Goal: Task Accomplishment & Management: Manage account settings

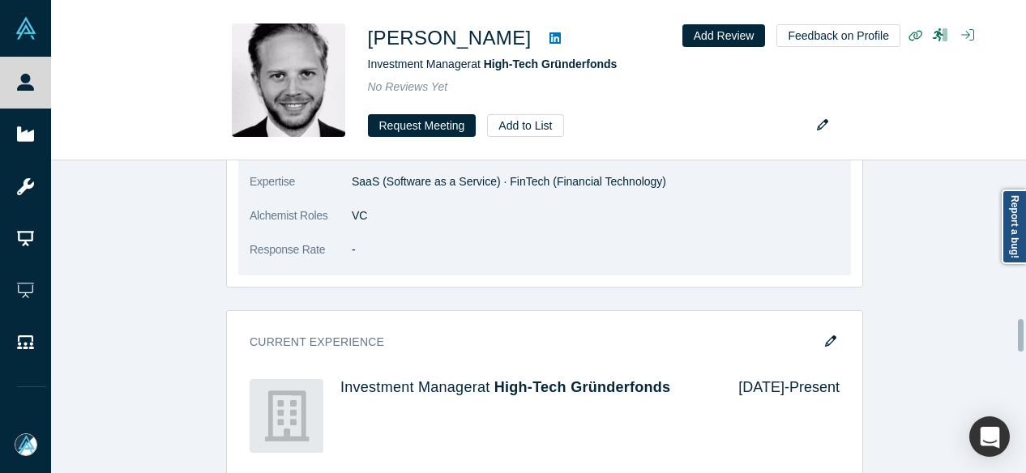
scroll to position [1459, 0]
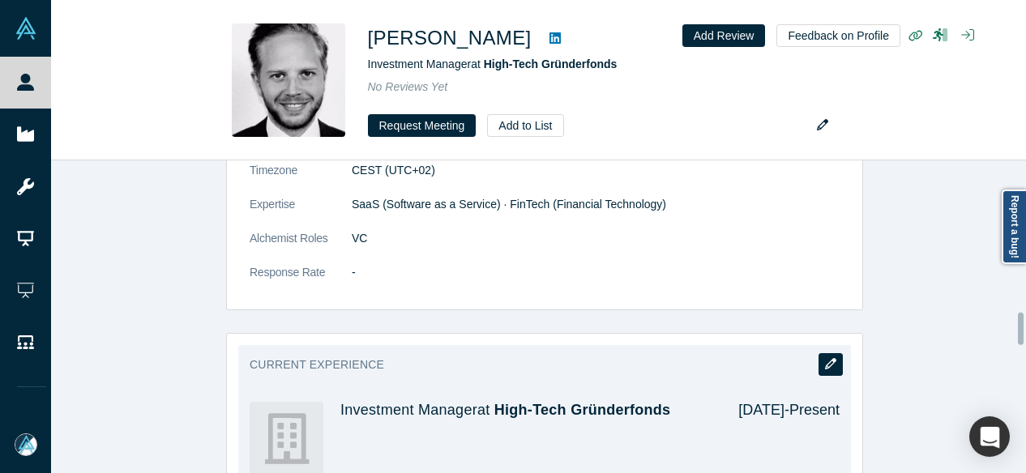
click at [825, 358] on icon "button" at bounding box center [830, 363] width 11 height 11
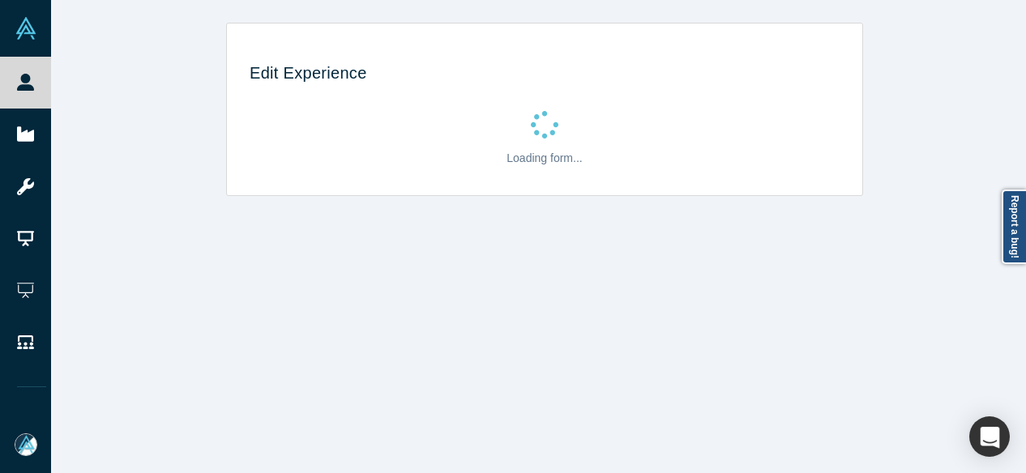
scroll to position [0, 0]
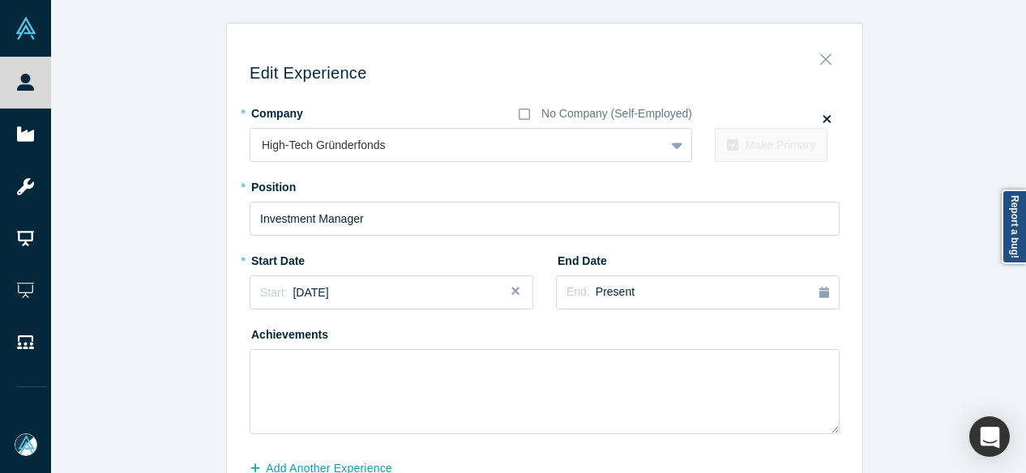
click at [822, 63] on icon "Close" at bounding box center [824, 59] width 11 height 11
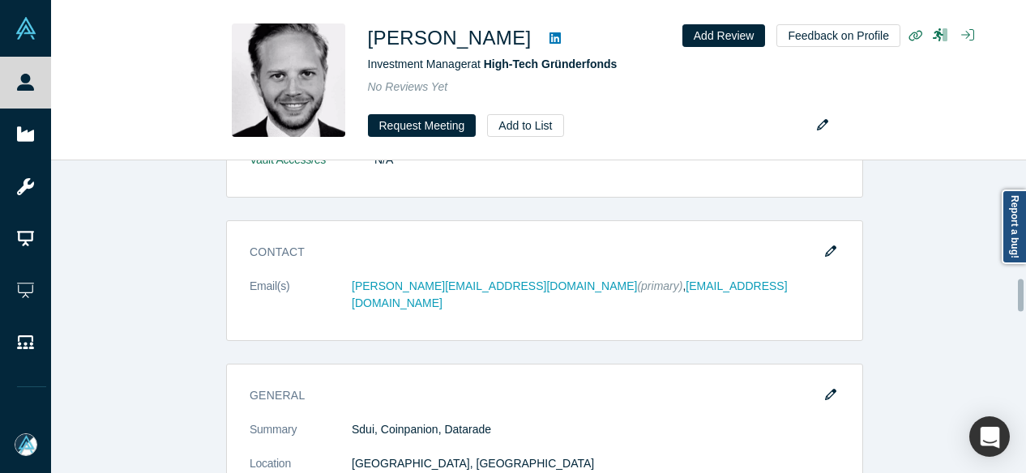
scroll to position [1135, 0]
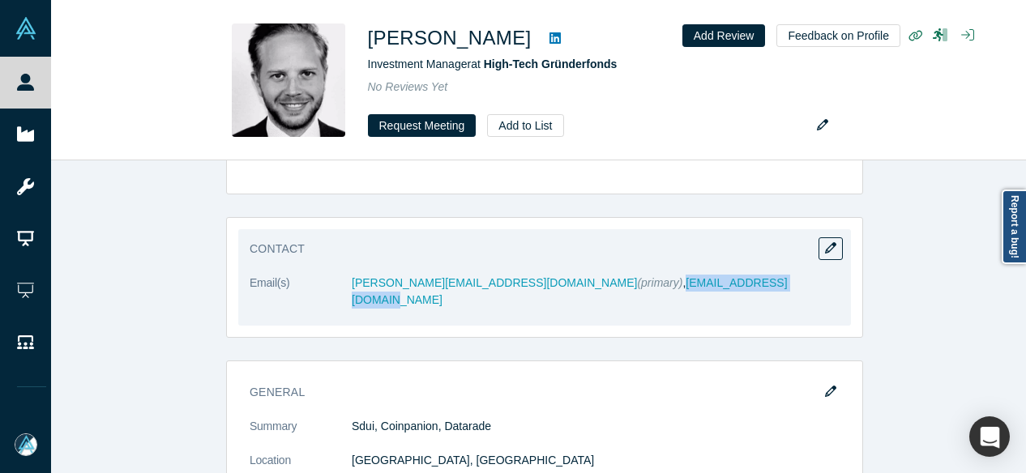
drag, startPoint x: 712, startPoint y: 286, endPoint x: 553, endPoint y: 285, distance: 158.8
click at [553, 285] on dd "kilian.berlichingen@hotmail.de (primary) , k.berlichingen@htgf.de" at bounding box center [596, 292] width 488 height 34
copy link "k.berlichingen@htgf.de"
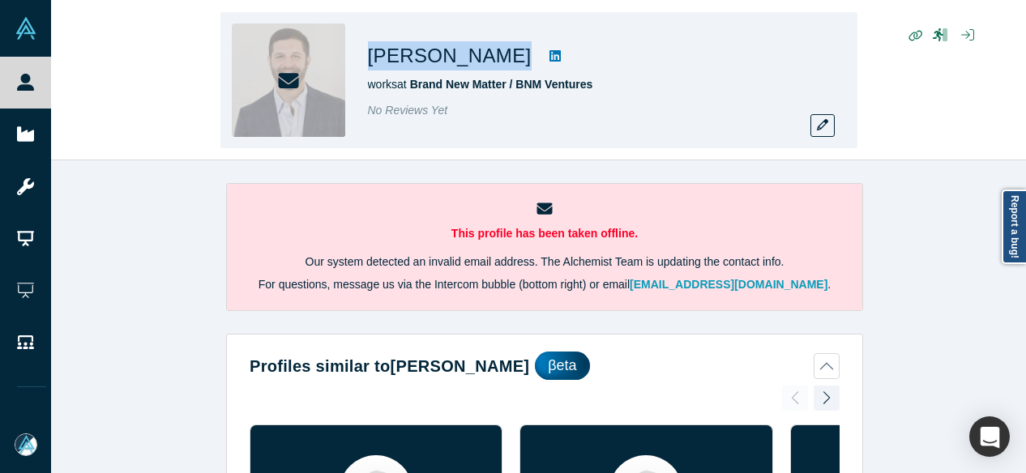
drag, startPoint x: 363, startPoint y: 45, endPoint x: 472, endPoint y: 58, distance: 109.4
click at [472, 58] on div "[PERSON_NAME] works at Brand New Matter / BNM Ventures No Reviews Yet" at bounding box center [538, 80] width 637 height 136
copy div "[PERSON_NAME]"
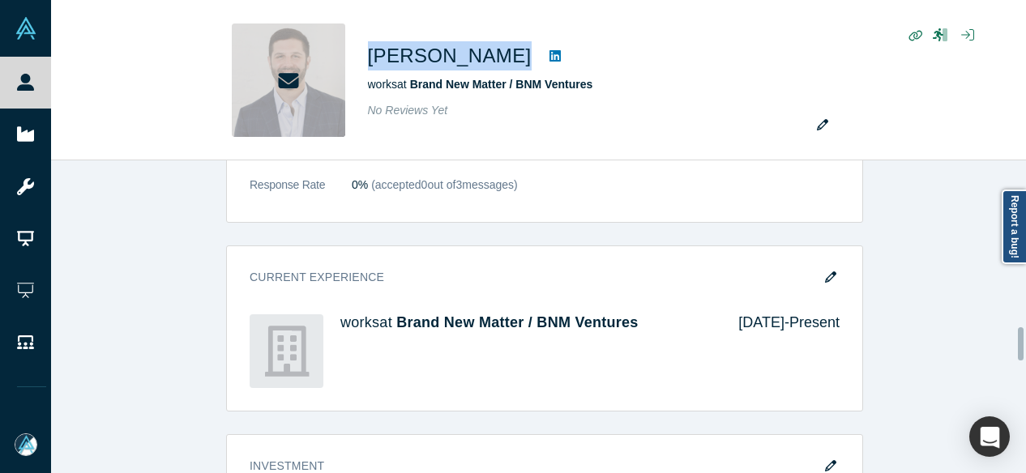
scroll to position [1459, 0]
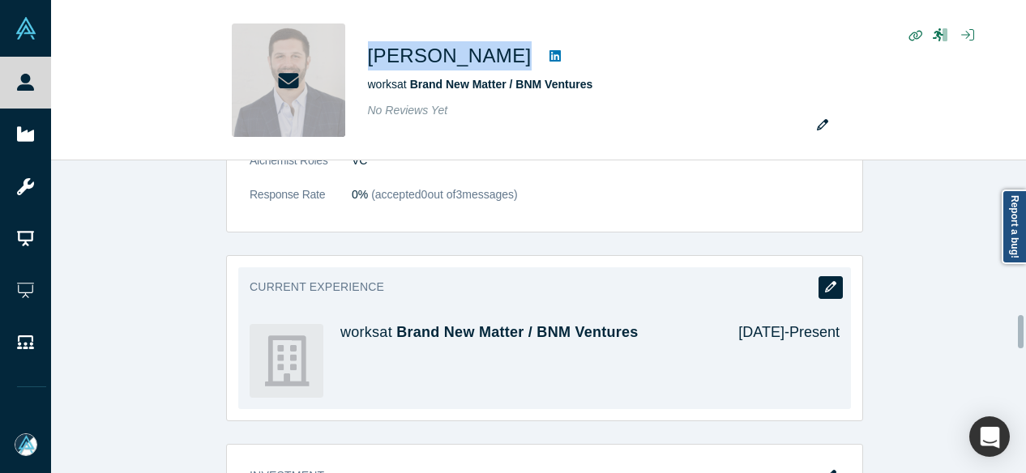
click at [825, 281] on icon "button" at bounding box center [830, 286] width 11 height 11
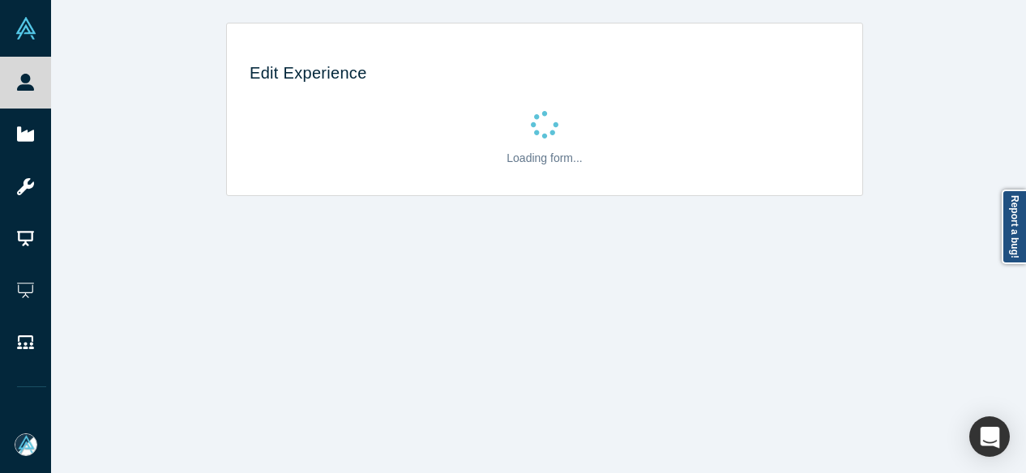
scroll to position [0, 0]
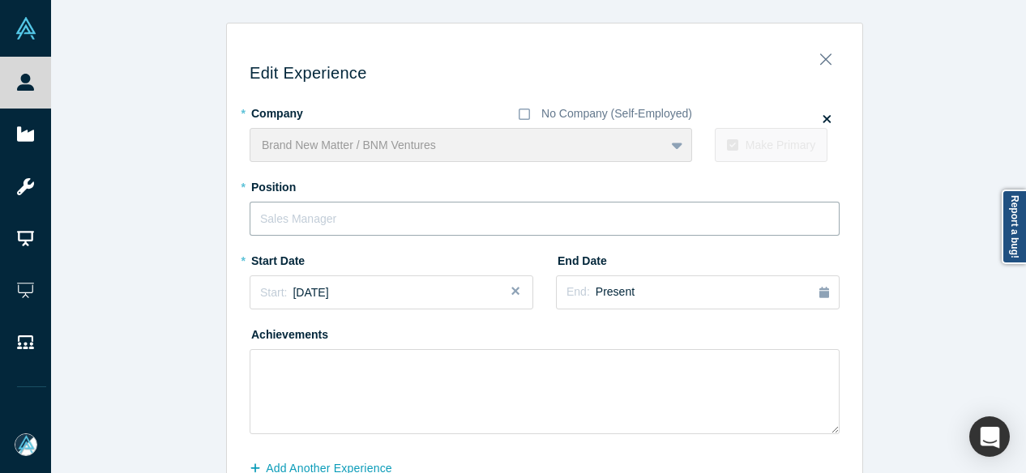
click at [323, 228] on input "text" at bounding box center [545, 219] width 590 height 34
paste input "General Partner"
type input "General Partner"
click at [368, 299] on div "Start: June 2017" at bounding box center [391, 292] width 263 height 17
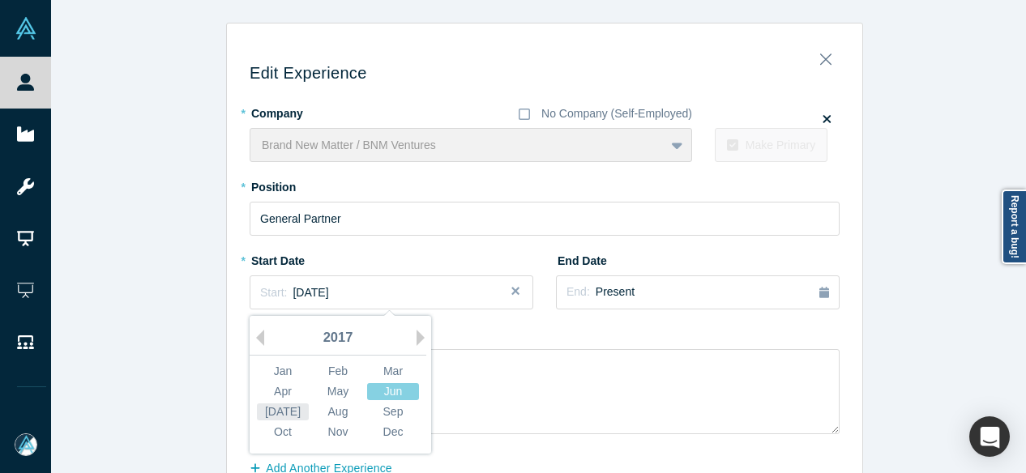
click at [271, 409] on div "Jul" at bounding box center [283, 412] width 52 height 17
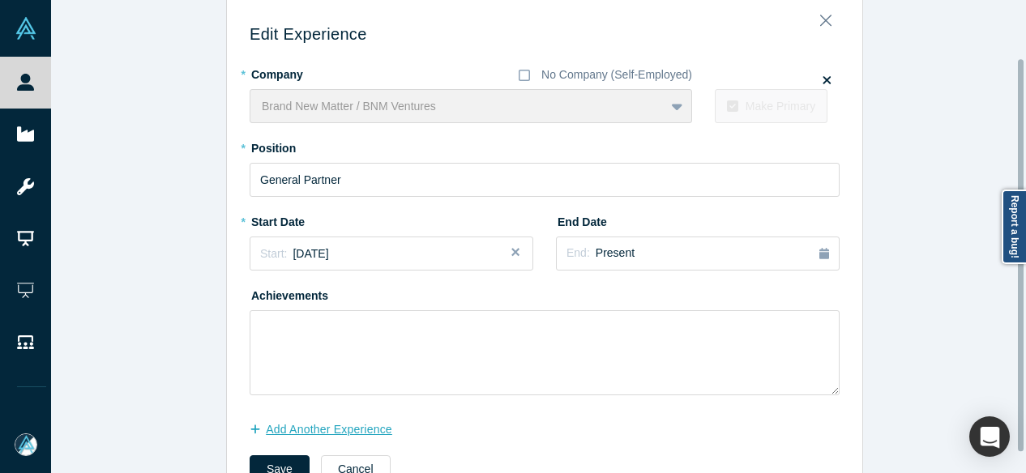
scroll to position [94, 0]
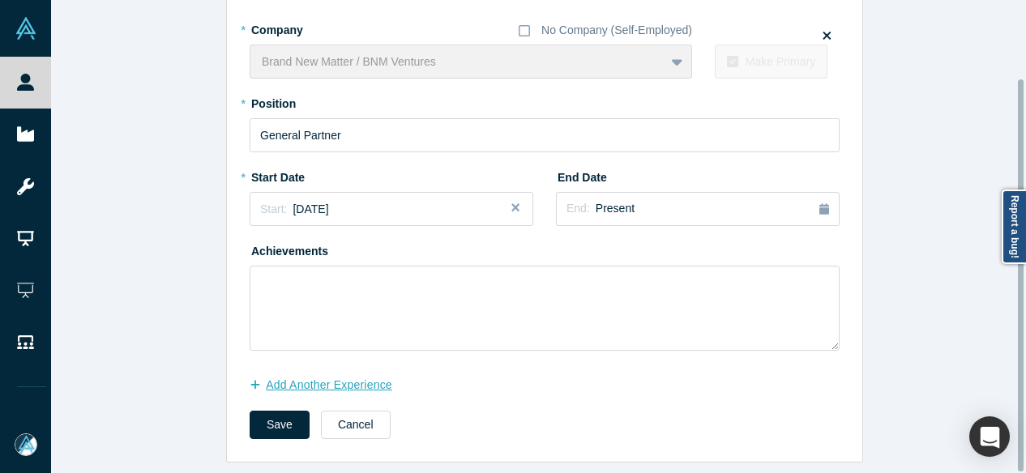
click at [340, 380] on button "Add Another Experience" at bounding box center [330, 385] width 160 height 28
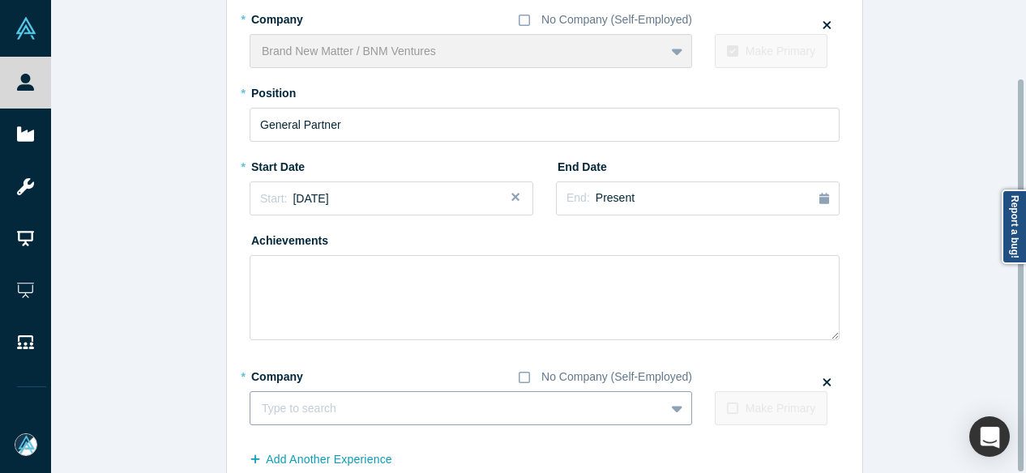
click at [330, 420] on div "Type to search" at bounding box center [457, 408] width 414 height 27
paste input "Venture Partner Venture Partner NextGen Venture Partners"
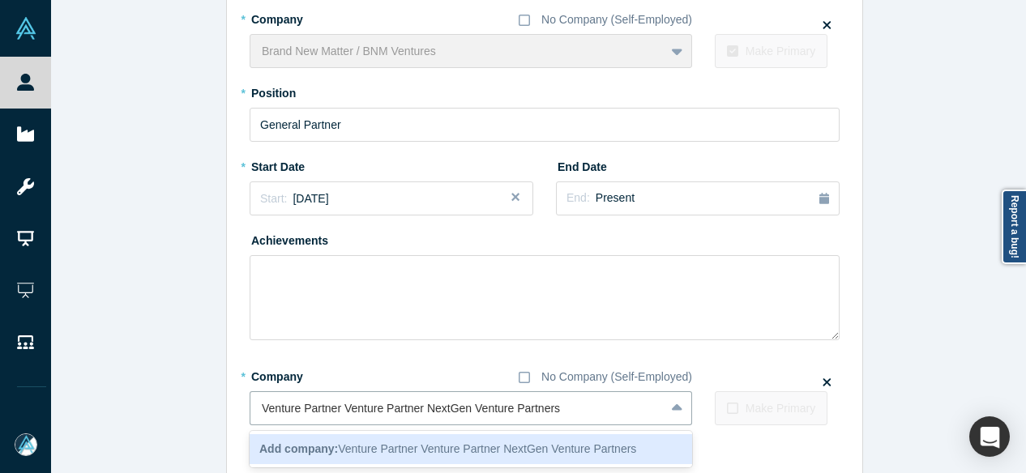
drag, startPoint x: 420, startPoint y: 413, endPoint x: 237, endPoint y: 415, distance: 182.4
click at [237, 415] on div "Edit Experience * Company No Company (Self-Employed) Brand New Matter / BNM Ven…" at bounding box center [544, 239] width 635 height 596
type input "NextGen Venture Partners"
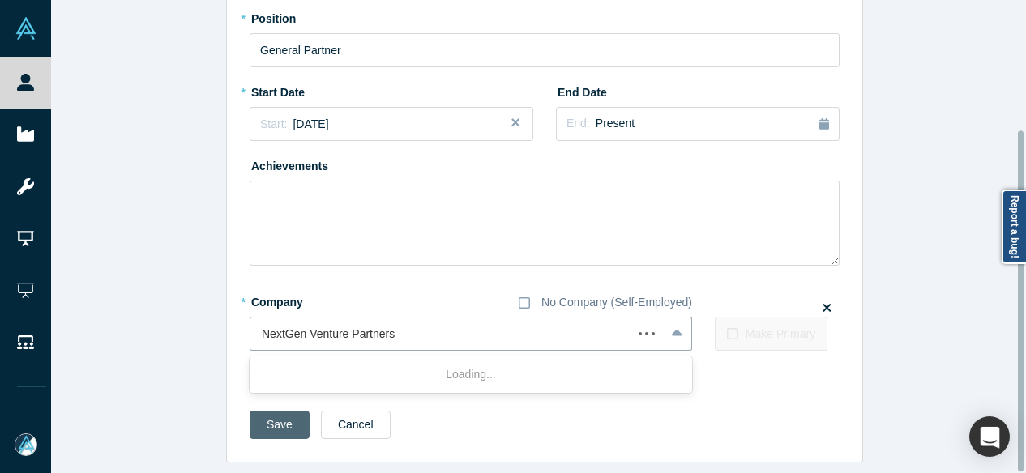
scroll to position [179, 0]
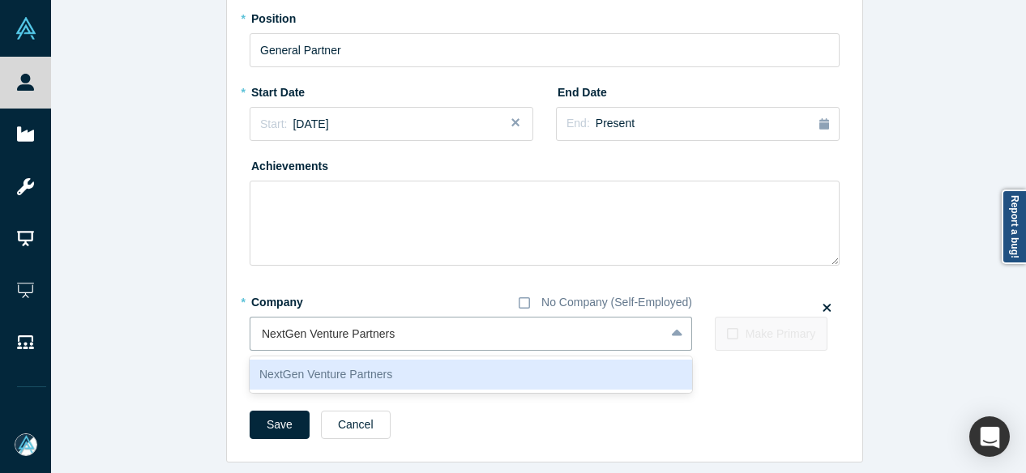
click at [280, 364] on div "NextGen Venture Partners" at bounding box center [471, 375] width 442 height 30
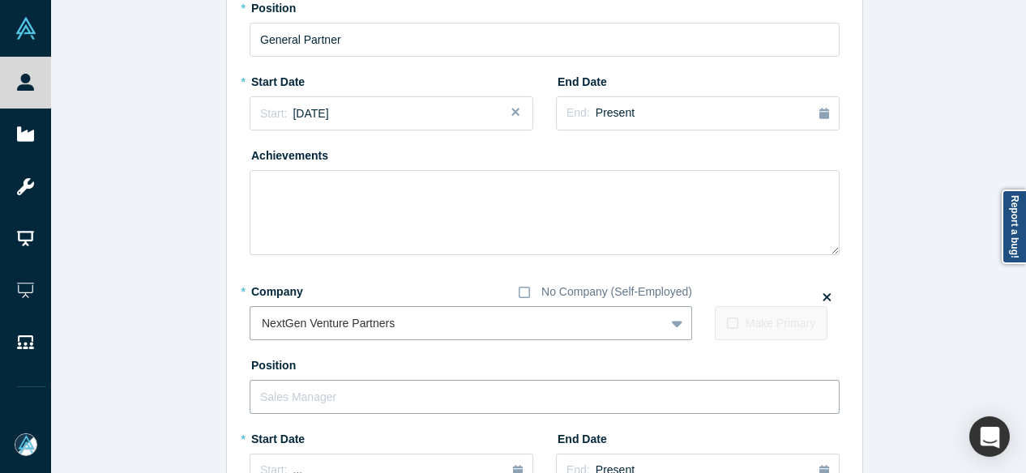
click at [277, 392] on input "text" at bounding box center [545, 397] width 590 height 34
paste input "Venture Partner Venture Partner"
drag, startPoint x: 340, startPoint y: 392, endPoint x: 603, endPoint y: 440, distance: 267.7
click at [491, 392] on input "Venture Partner Venture Partner" at bounding box center [545, 397] width 590 height 34
type input "Venture Partner"
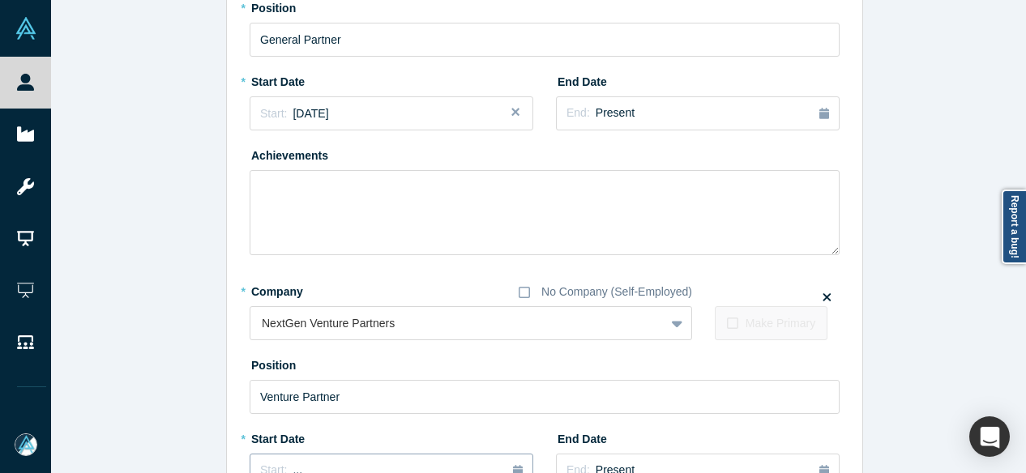
click at [331, 464] on div "Start: ..." at bounding box center [391, 471] width 263 height 18
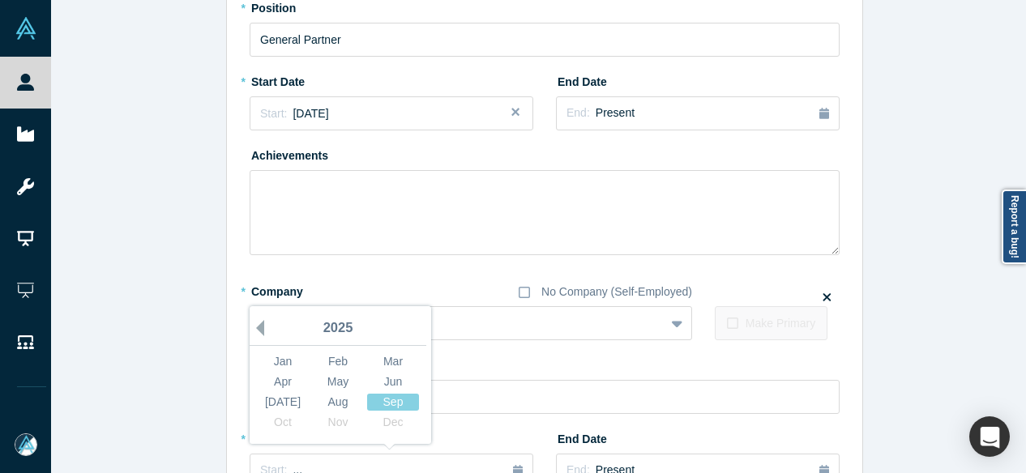
click at [249, 327] on button "Previous Year" at bounding box center [256, 328] width 16 height 16
click at [250, 327] on button "Previous Year" at bounding box center [256, 328] width 16 height 16
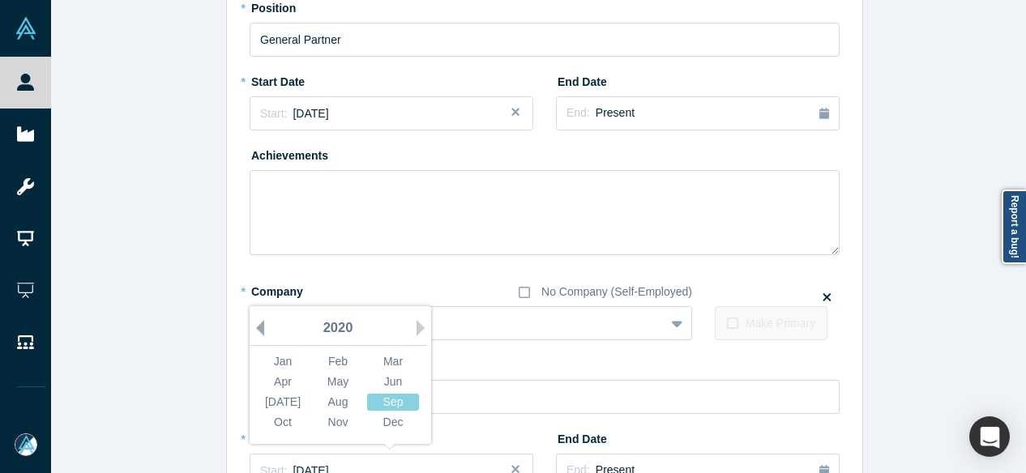
click at [250, 327] on button "Previous Year" at bounding box center [256, 328] width 16 height 16
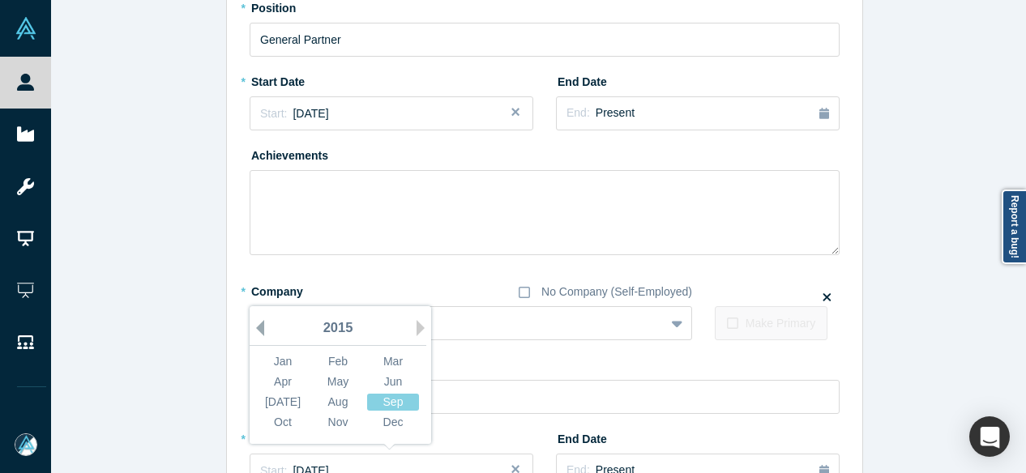
click at [250, 327] on button "Previous Year" at bounding box center [256, 328] width 16 height 16
drag, startPoint x: 271, startPoint y: 365, endPoint x: 241, endPoint y: 419, distance: 62.0
click at [272, 364] on div "Jan" at bounding box center [283, 361] width 52 height 17
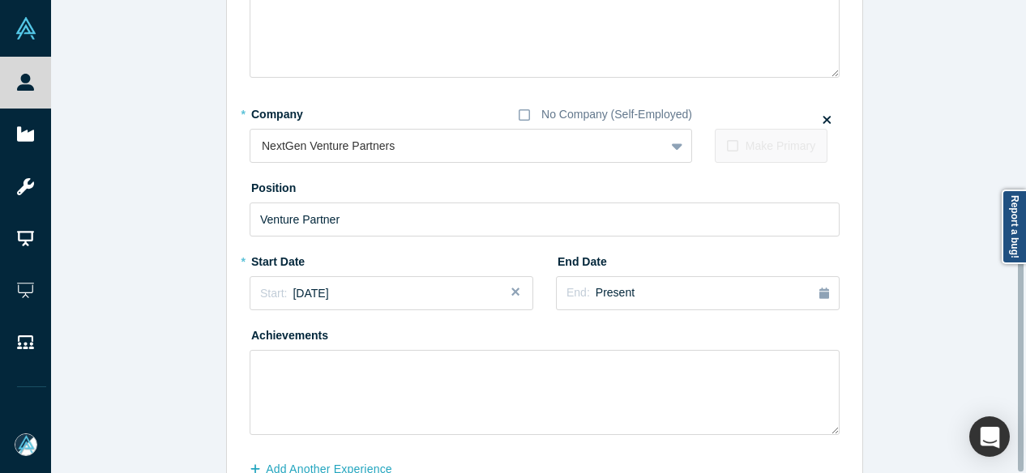
scroll to position [451, 0]
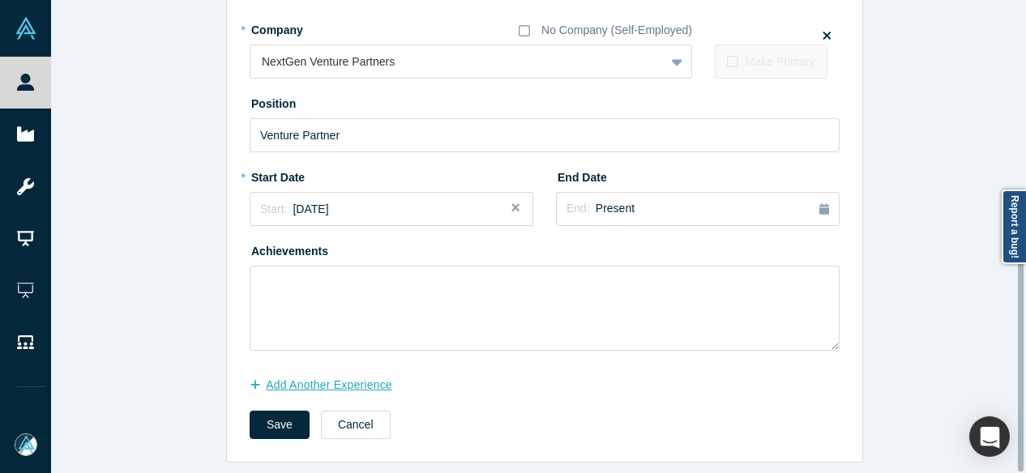
click at [314, 374] on button "Add Another Experience" at bounding box center [330, 385] width 160 height 28
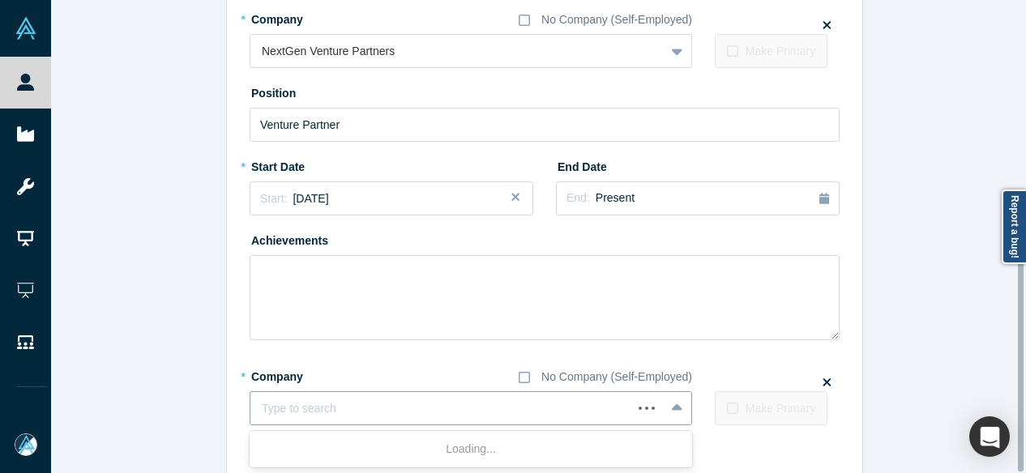
click at [323, 391] on div "Type to search" at bounding box center [471, 408] width 442 height 34
paste input "Board Observer / Investor Board Observer / Investor MicroCures, Inc."
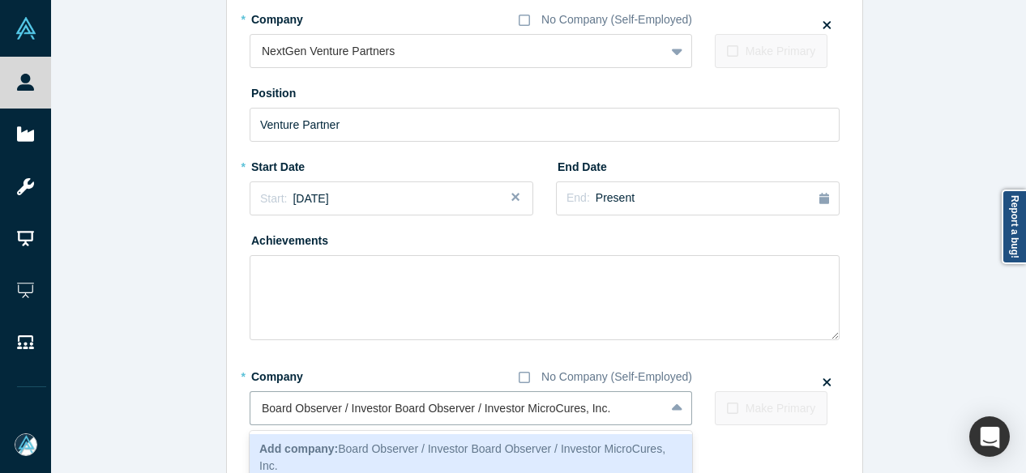
drag, startPoint x: 519, startPoint y: 408, endPoint x: 226, endPoint y: 401, distance: 292.6
click at [227, 401] on div "Edit Experience * Company No Company (Self-Employed) Brand New Matter / BNM Ven…" at bounding box center [544, 59] width 635 height 953
type input "MicroCures, Inc."
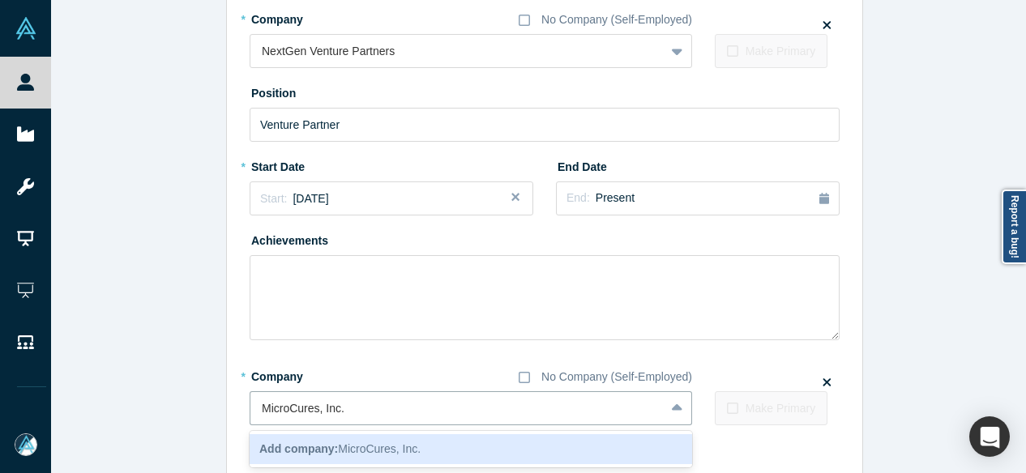
click at [327, 437] on div "Add company: MicroCures, Inc." at bounding box center [471, 449] width 442 height 30
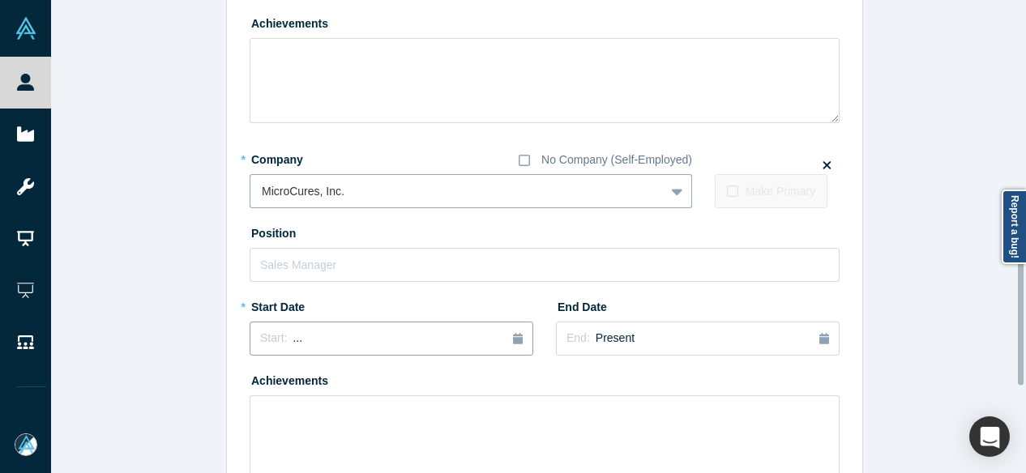
scroll to position [695, 0]
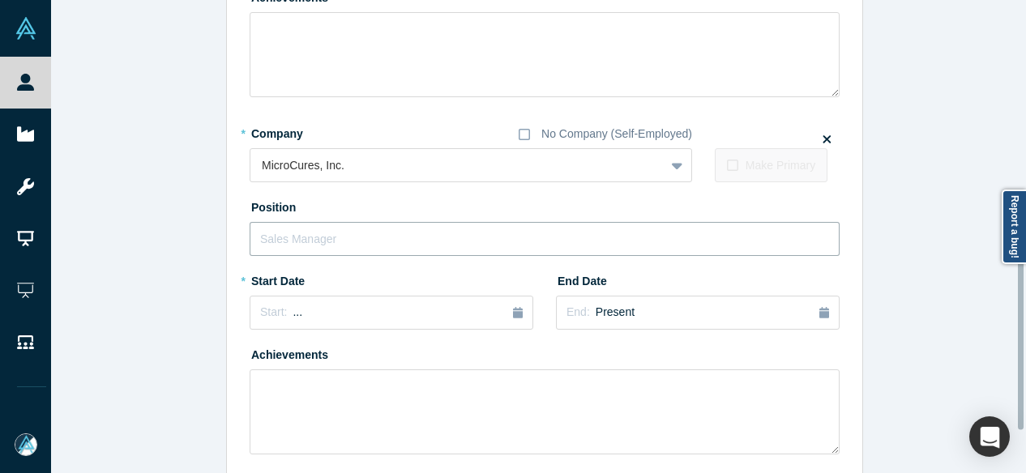
click at [308, 231] on input "text" at bounding box center [545, 239] width 590 height 34
paste input "Board Observer / Investor Board Observer / Investor"
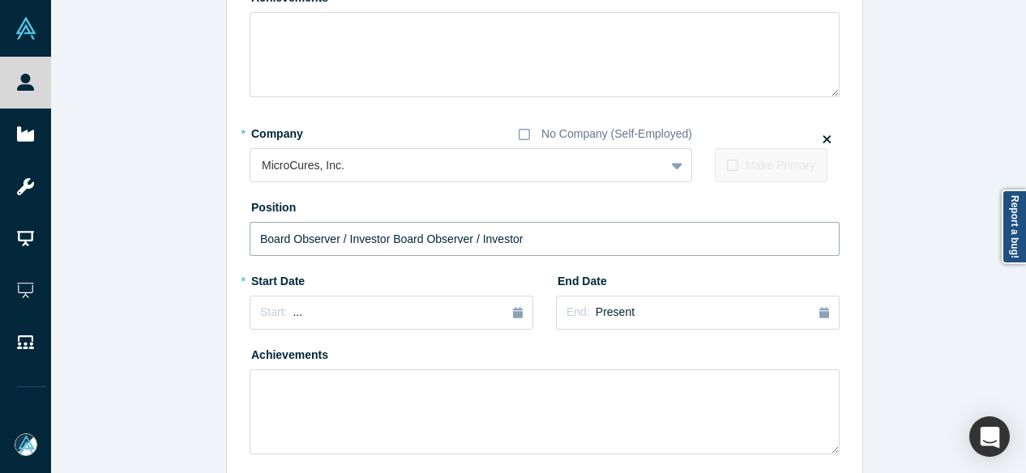
drag, startPoint x: 383, startPoint y: 239, endPoint x: 588, endPoint y: 242, distance: 205.1
click at [588, 242] on input "Board Observer / Investor Board Observer / Investor" at bounding box center [545, 239] width 590 height 34
type input "Board Observer / Investor"
click at [332, 311] on div "Start: ..." at bounding box center [391, 313] width 263 height 18
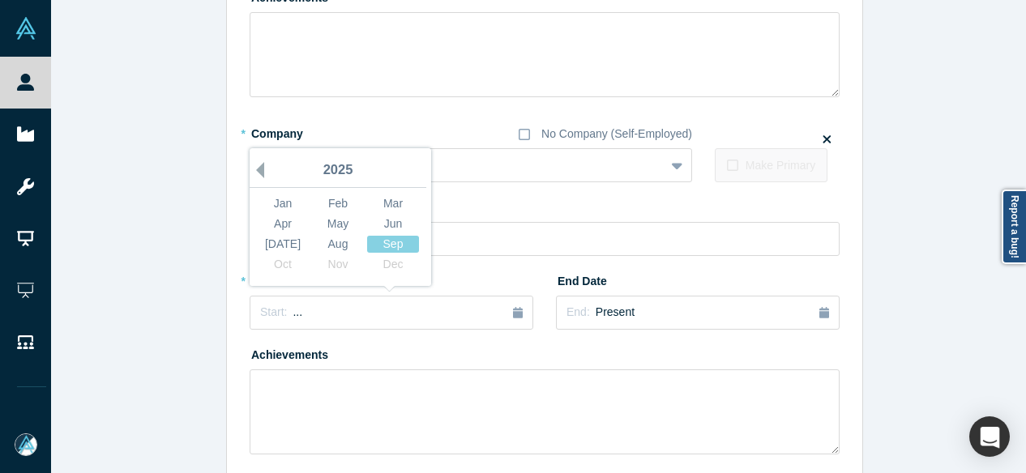
click at [254, 173] on button "Previous Year" at bounding box center [256, 170] width 16 height 16
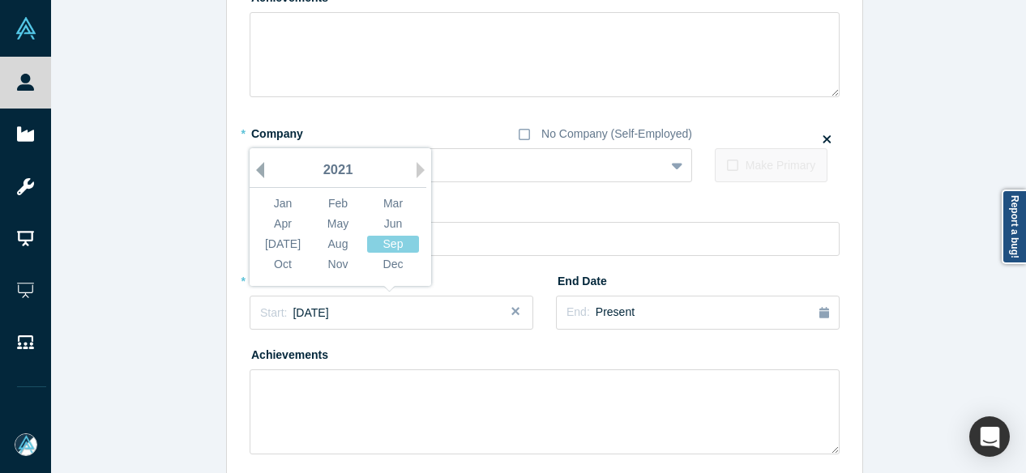
click at [254, 173] on button "Previous Year" at bounding box center [256, 170] width 16 height 16
click at [277, 199] on div "Jan" at bounding box center [283, 203] width 52 height 17
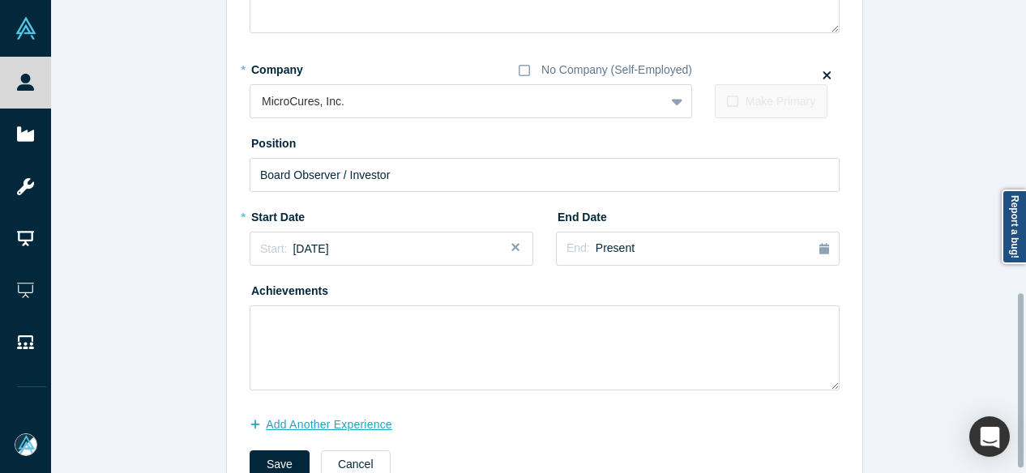
scroll to position [809, 0]
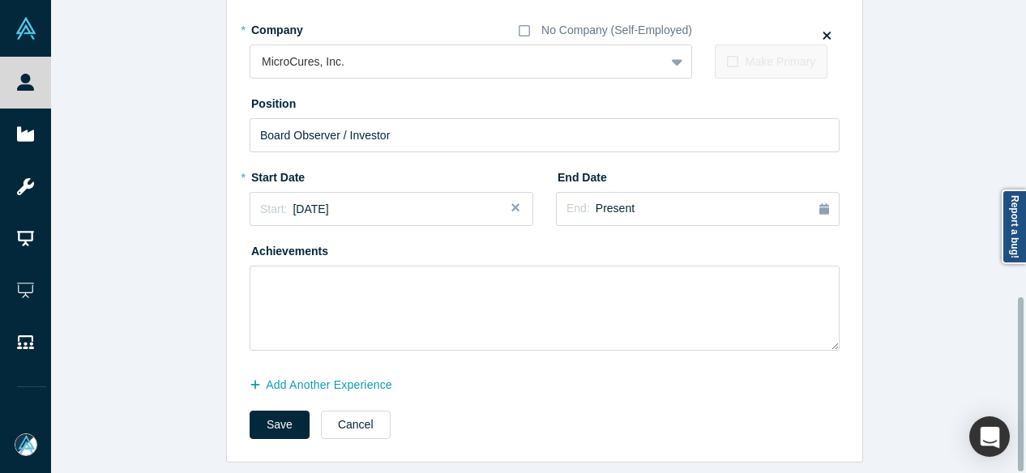
drag, startPoint x: 293, startPoint y: 414, endPoint x: 233, endPoint y: 456, distance: 74.0
click at [292, 415] on button "Save" at bounding box center [280, 425] width 60 height 28
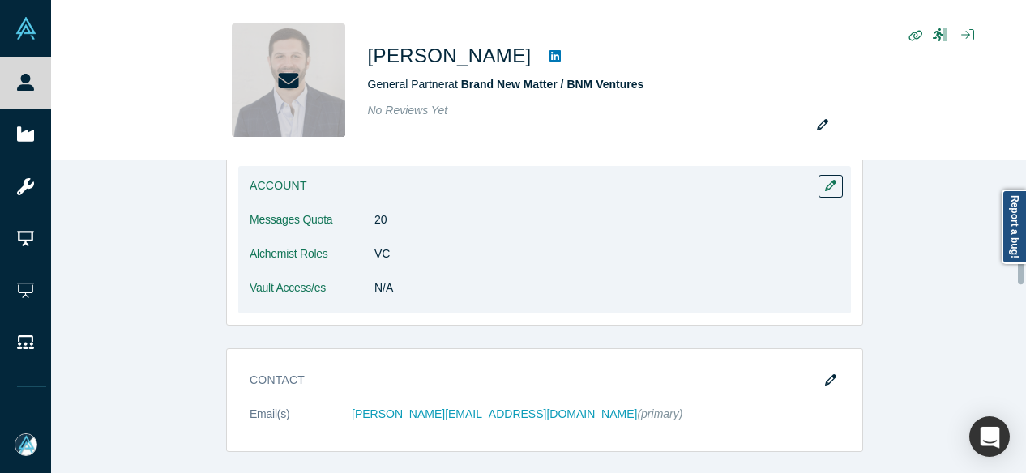
scroll to position [973, 0]
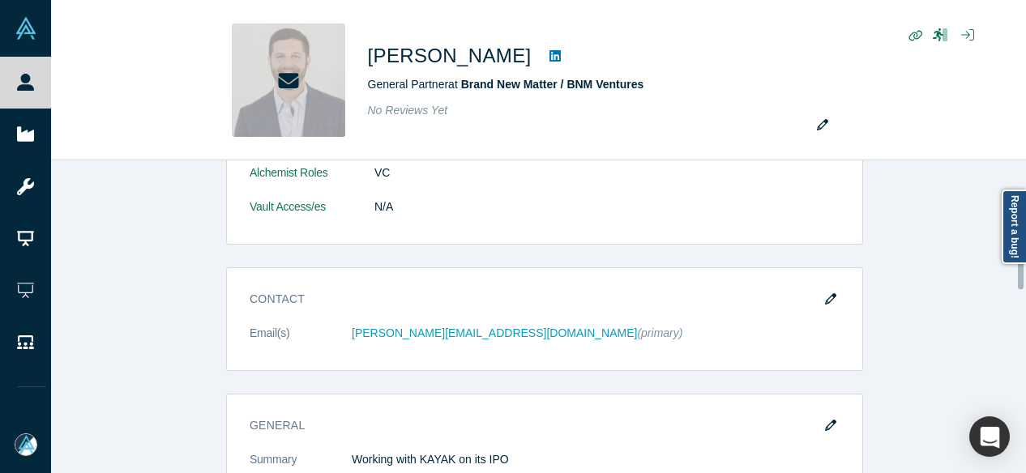
drag, startPoint x: 830, startPoint y: 291, endPoint x: 457, endPoint y: 276, distance: 373.1
click at [830, 290] on button "button" at bounding box center [831, 300] width 24 height 23
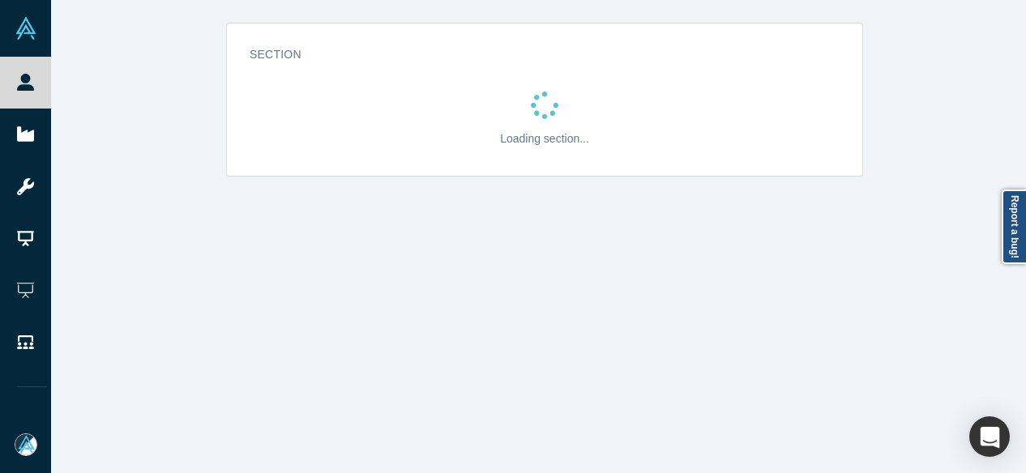
scroll to position [0, 0]
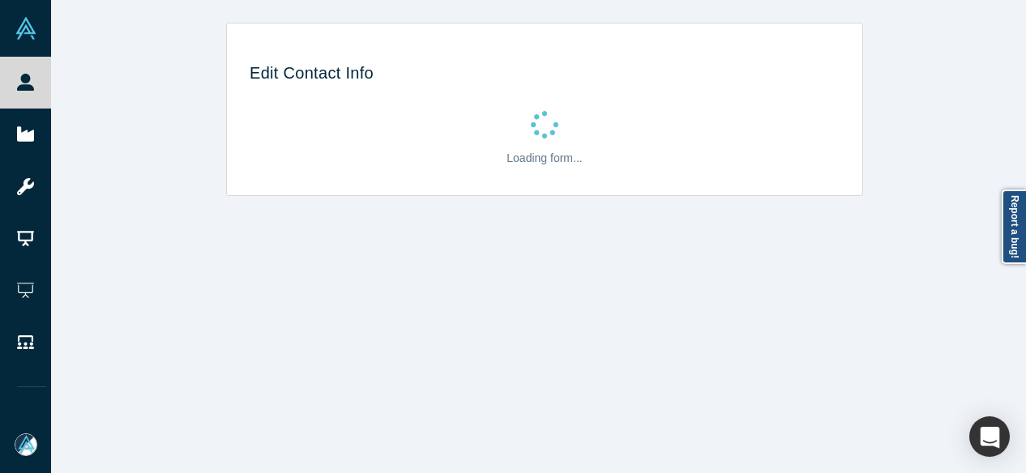
select select "US"
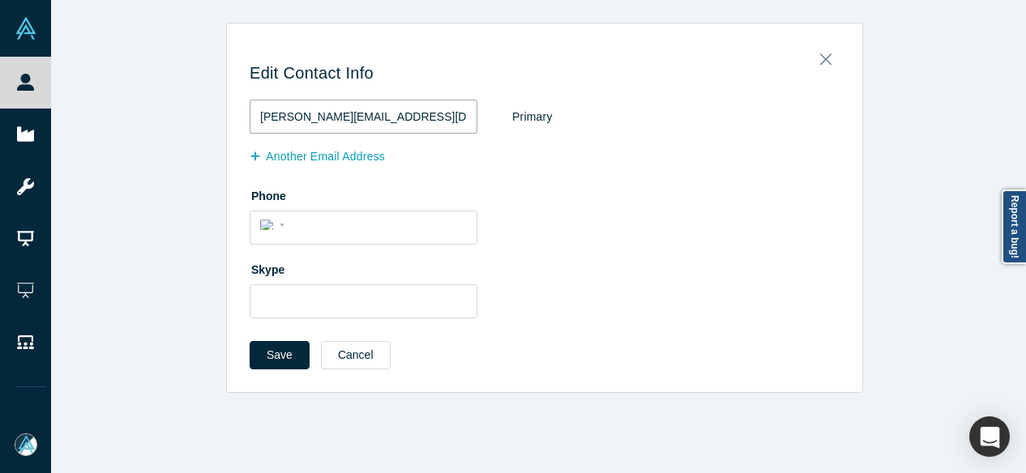
drag, startPoint x: 382, startPoint y: 126, endPoint x: 203, endPoint y: 118, distance: 179.3
click at [203, 118] on div "Edit Contact Info sam@bnm.vc Primary Another Email Address Phone International …" at bounding box center [544, 208] width 987 height 370
paste input ".shevat@gmail.com"
type input "sam.shevat@gmail.com"
click at [269, 344] on button "Save" at bounding box center [280, 355] width 60 height 28
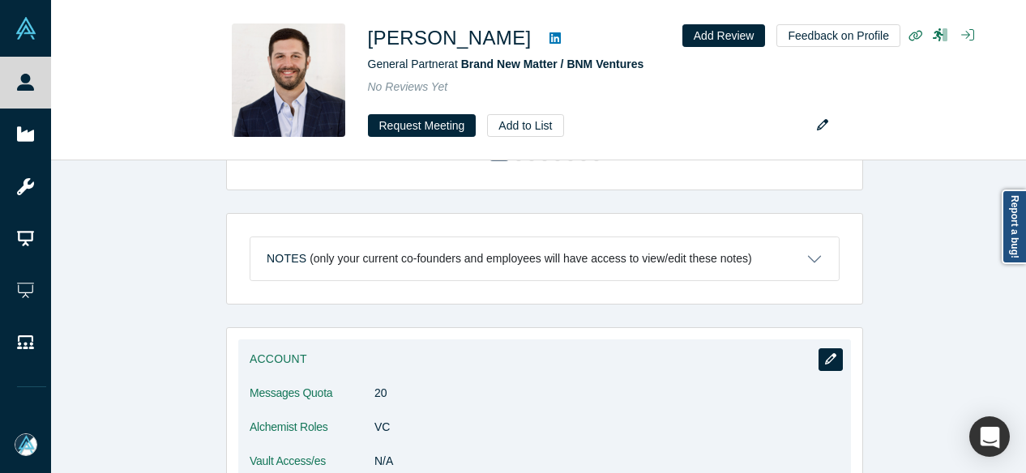
scroll to position [810, 0]
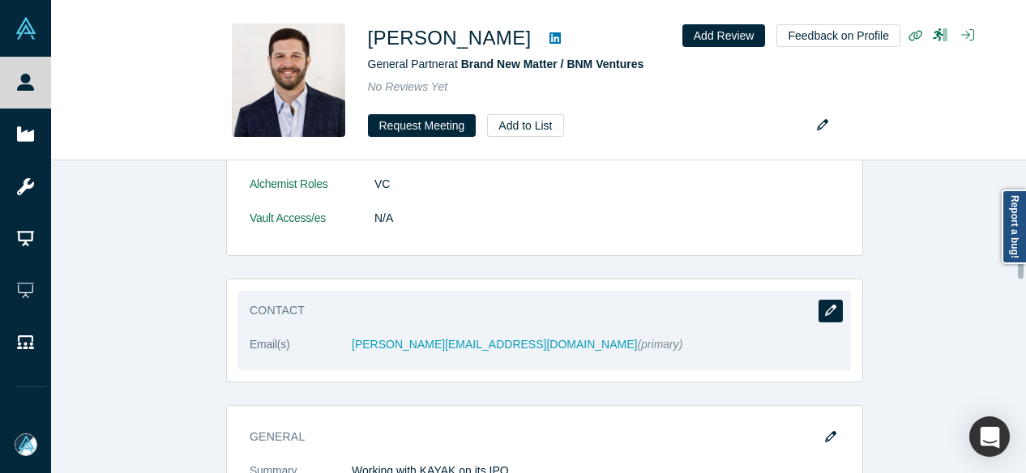
click at [829, 310] on icon "button" at bounding box center [830, 310] width 11 height 11
select select "US"
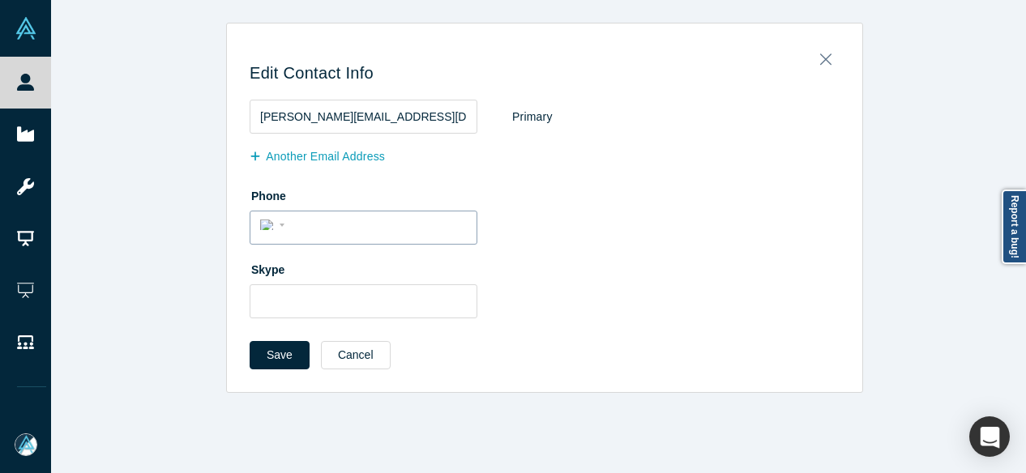
scroll to position [0, 0]
click at [319, 157] on button "Another Email Address" at bounding box center [326, 157] width 152 height 28
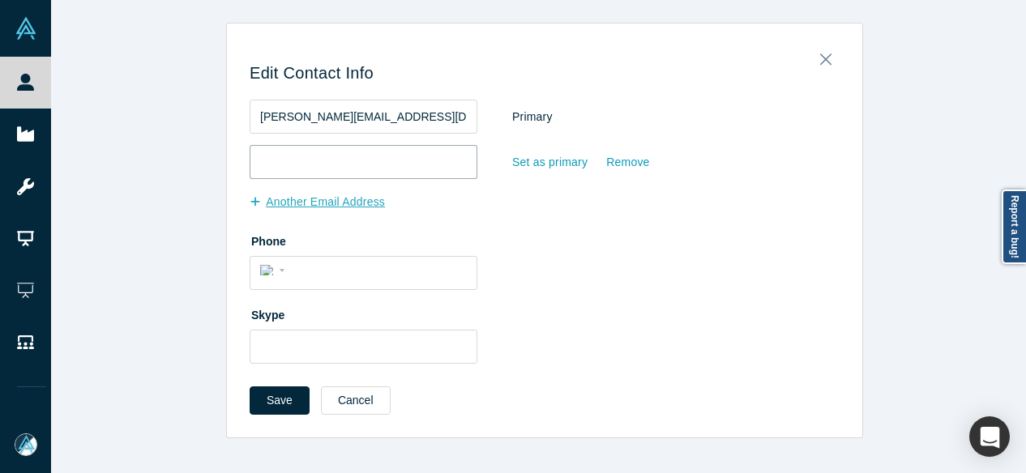
click at [319, 157] on input "email" at bounding box center [364, 162] width 228 height 34
paste input "samshevat@gmail.com"
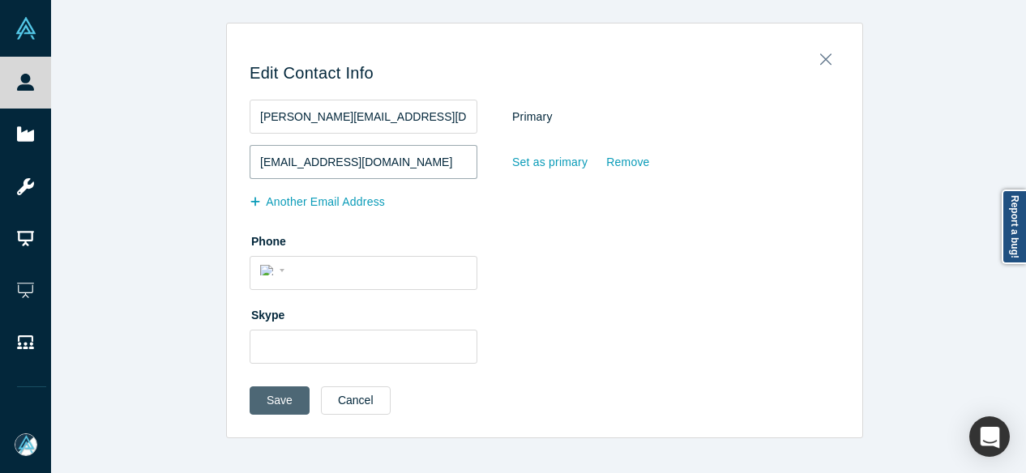
type input "samshevat@gmail.com"
click at [275, 408] on button "Save" at bounding box center [280, 401] width 60 height 28
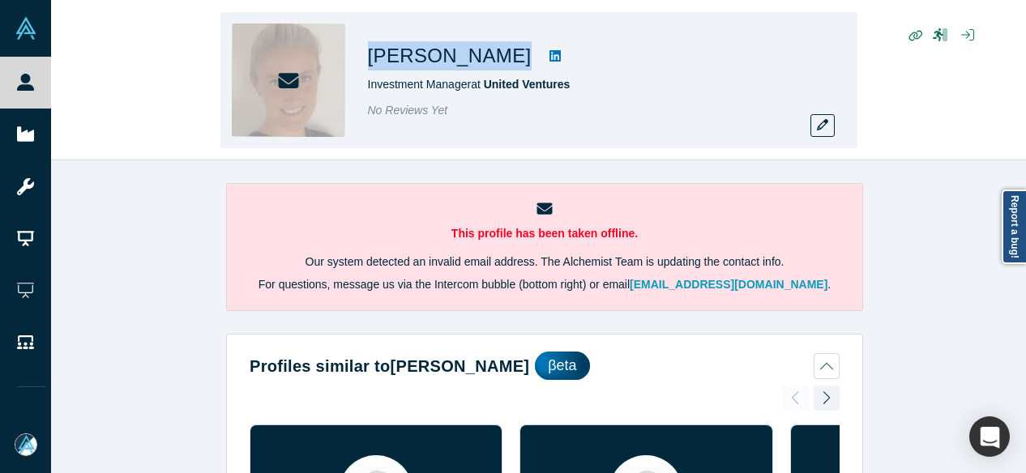
drag, startPoint x: 367, startPoint y: 58, endPoint x: 472, endPoint y: 57, distance: 104.5
click at [472, 57] on div "Sara Lovato" at bounding box center [595, 55] width 454 height 29
copy div "Sara Lovato"
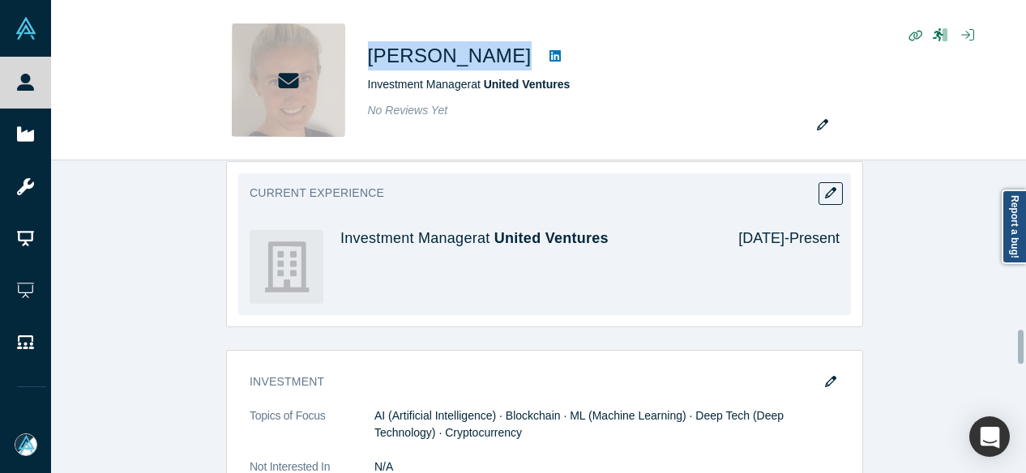
scroll to position [1540, 0]
click at [833, 202] on button "button" at bounding box center [831, 195] width 24 height 23
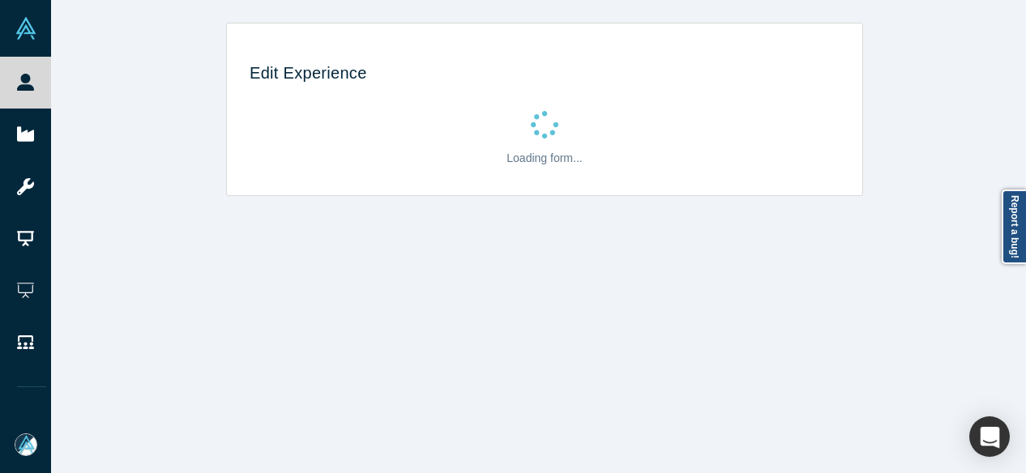
scroll to position [0, 0]
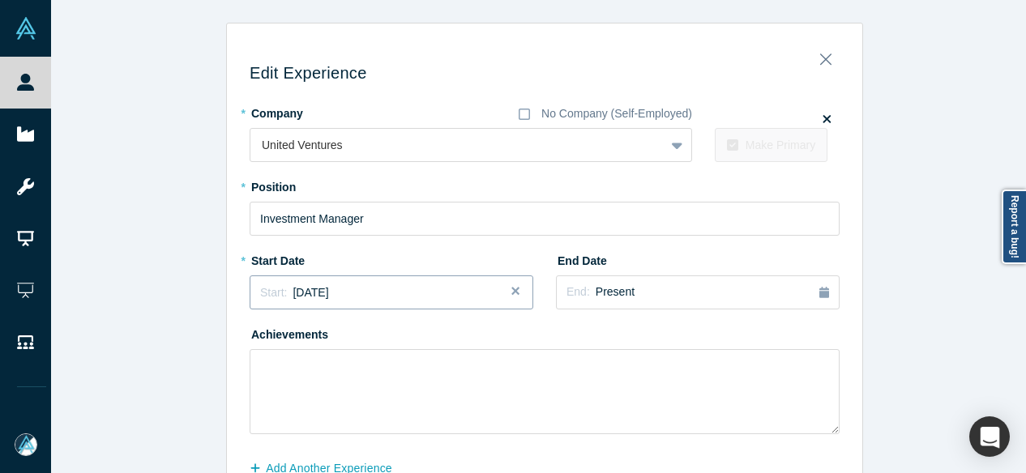
click at [327, 296] on span "February 2019" at bounding box center [311, 292] width 36 height 13
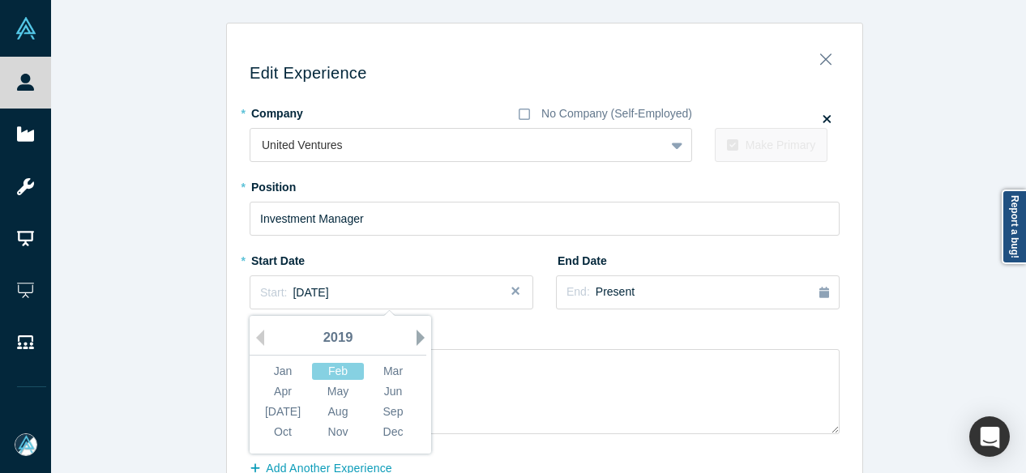
click at [417, 332] on button "Next Year" at bounding box center [425, 338] width 16 height 16
click at [272, 431] on div "Oct" at bounding box center [283, 432] width 52 height 17
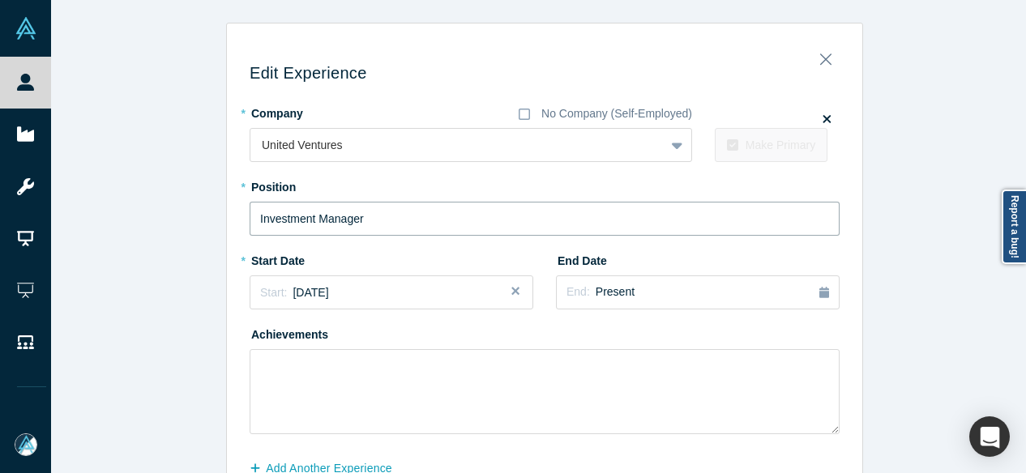
drag, startPoint x: 391, startPoint y: 219, endPoint x: 216, endPoint y: 206, distance: 176.3
click at [216, 206] on div "Edit Experience * Company No Company (Self-Employed) United Ventures To pick up…" at bounding box center [544, 285] width 987 height 524
paste input "Partner UVIII"
type input "Partner UVIII"
click at [604, 296] on span "Present" at bounding box center [615, 291] width 39 height 13
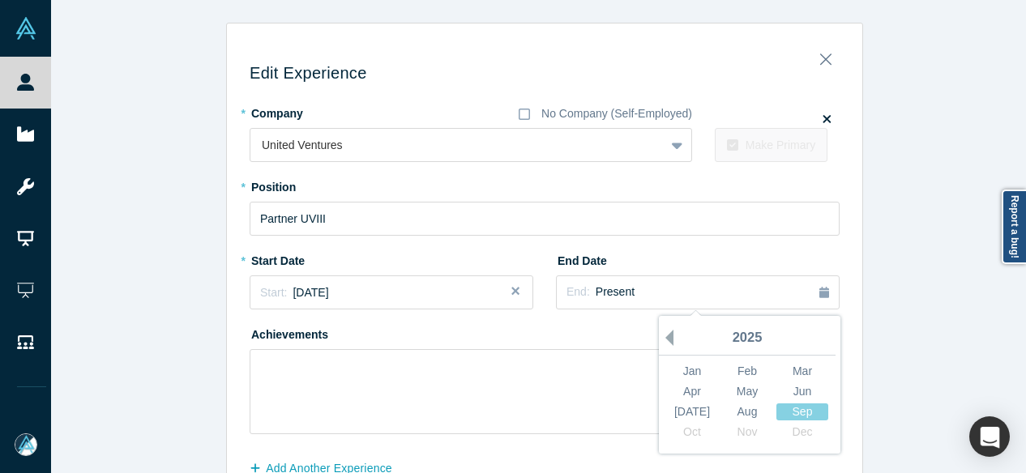
click at [665, 338] on button "Previous Year" at bounding box center [665, 338] width 16 height 16
click at [686, 416] on div "Jul" at bounding box center [692, 412] width 52 height 17
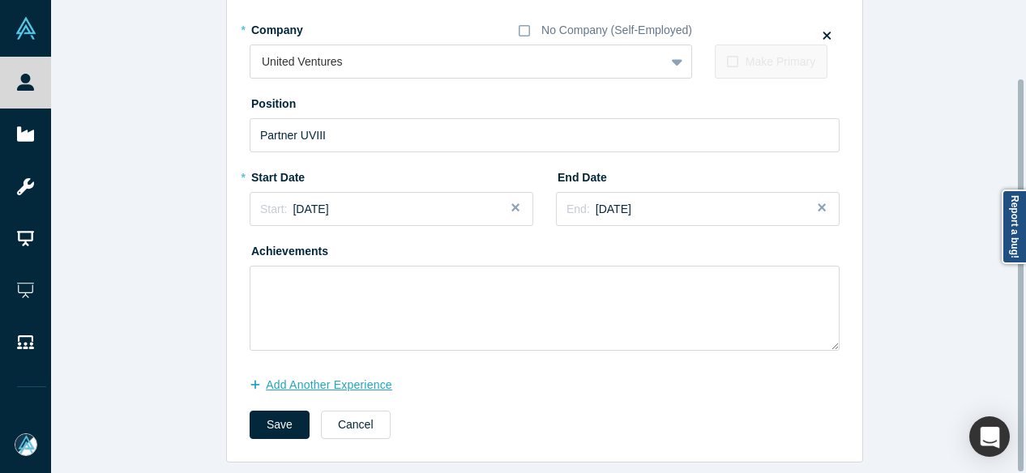
scroll to position [94, 0]
drag, startPoint x: 279, startPoint y: 374, endPoint x: 250, endPoint y: 437, distance: 69.3
click at [279, 375] on button "Add Another Experience" at bounding box center [330, 385] width 160 height 28
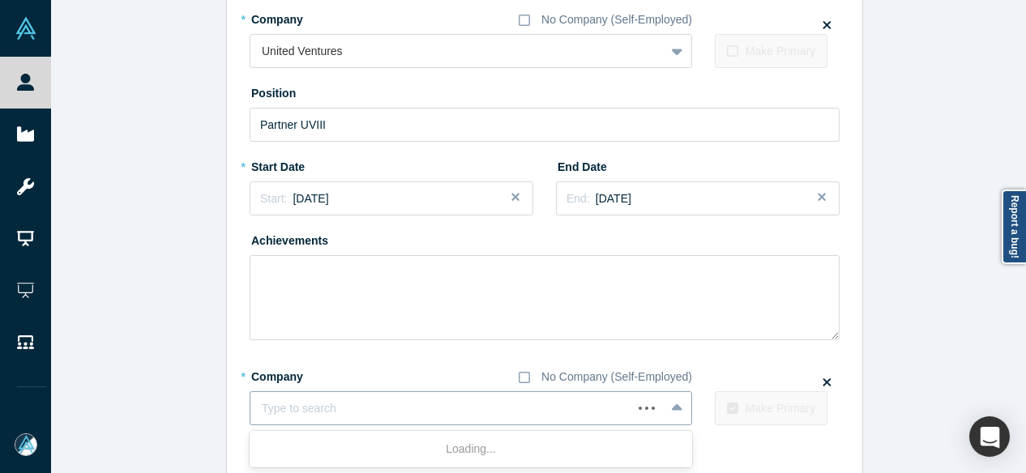
click at [357, 406] on div at bounding box center [441, 409] width 359 height 20
paste input "All Stars Mentor All Stars Mentor Techstars"
type input "All Stars Mentor All Stars Mentor Techstars"
click at [421, 416] on div at bounding box center [457, 409] width 391 height 20
paste input "All Stars Mentor All Stars Mentor Techstars"
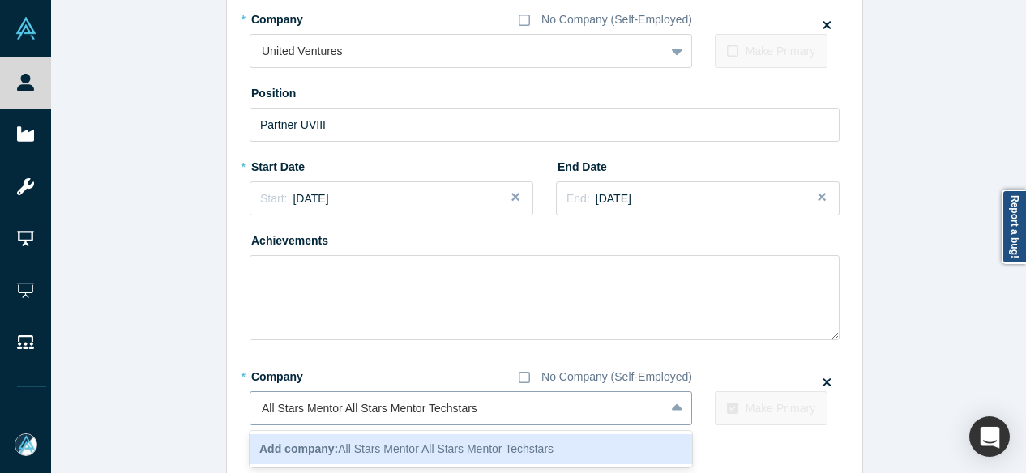
click at [423, 405] on input "All Stars Mentor All Stars Mentor Techstars" at bounding box center [371, 408] width 219 height 17
drag, startPoint x: 421, startPoint y: 405, endPoint x: 156, endPoint y: 406, distance: 265.0
click at [156, 406] on div "Edit Experience * Company No Company (Self-Employed) United Ventures To pick up…" at bounding box center [544, 233] width 987 height 609
type input "Techstars"
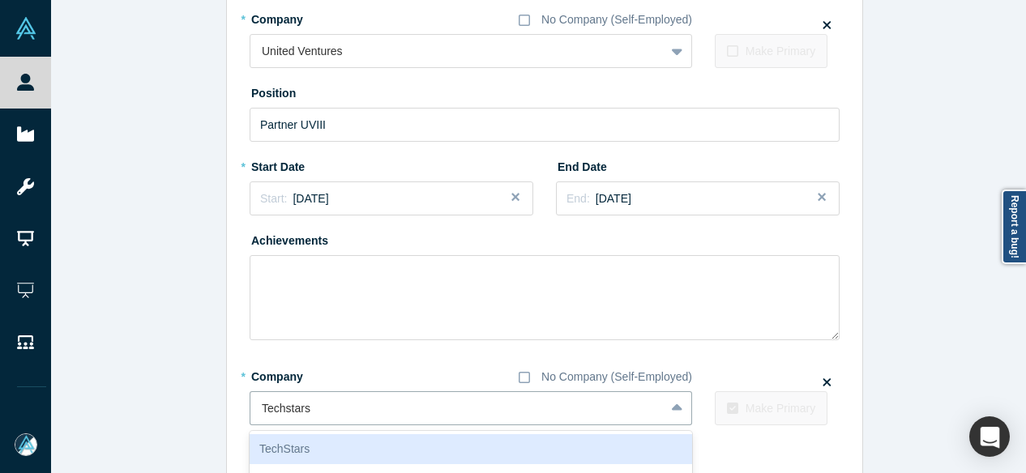
click at [376, 437] on div "TechStars" at bounding box center [471, 449] width 442 height 30
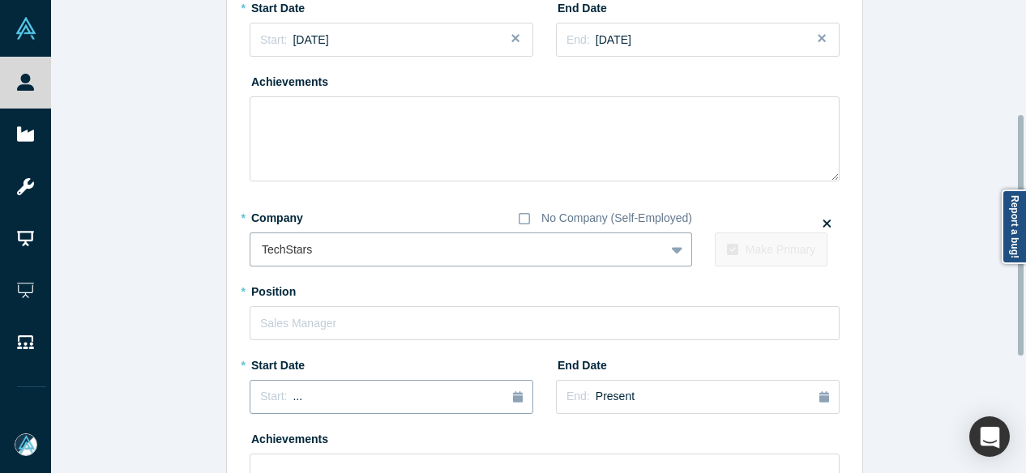
scroll to position [256, 0]
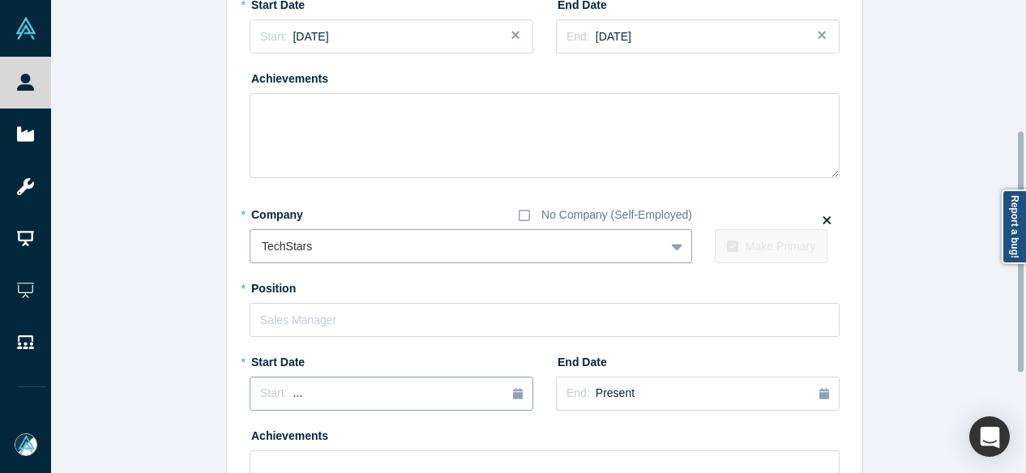
click at [336, 394] on div "Start: ..." at bounding box center [391, 394] width 263 height 18
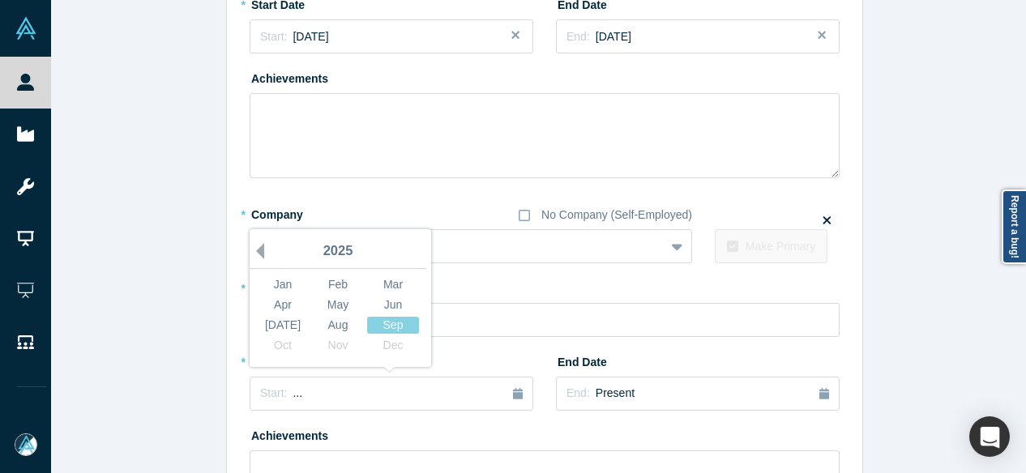
click at [256, 253] on button "Previous Year" at bounding box center [256, 251] width 16 height 16
click at [256, 252] on button "Previous Year" at bounding box center [256, 251] width 16 height 16
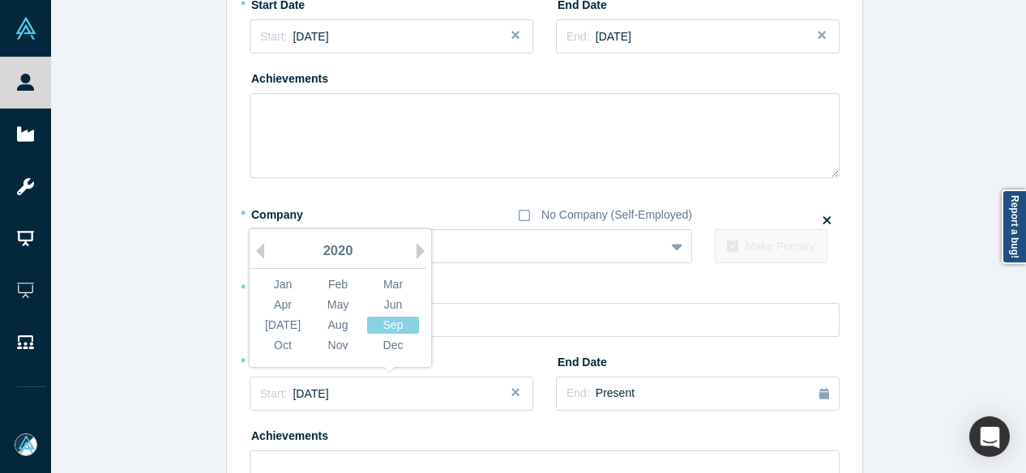
click at [280, 289] on div "Jan" at bounding box center [283, 284] width 52 height 17
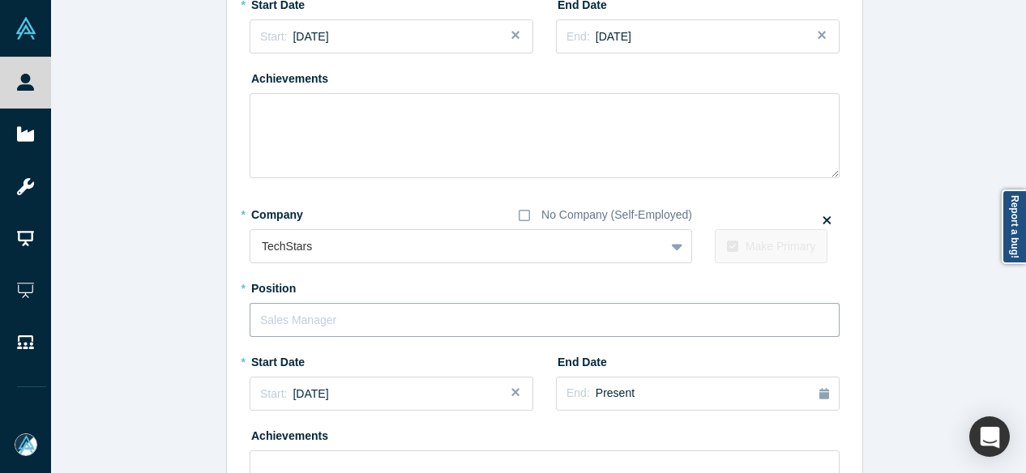
click at [318, 321] on input "text" at bounding box center [545, 320] width 590 height 34
paste input "All Stars Mentor All Stars Mentor"
drag, startPoint x: 336, startPoint y: 318, endPoint x: 466, endPoint y: 318, distance: 130.5
click at [467, 317] on input "All Stars Mentor All Stars Mentor" at bounding box center [545, 320] width 590 height 34
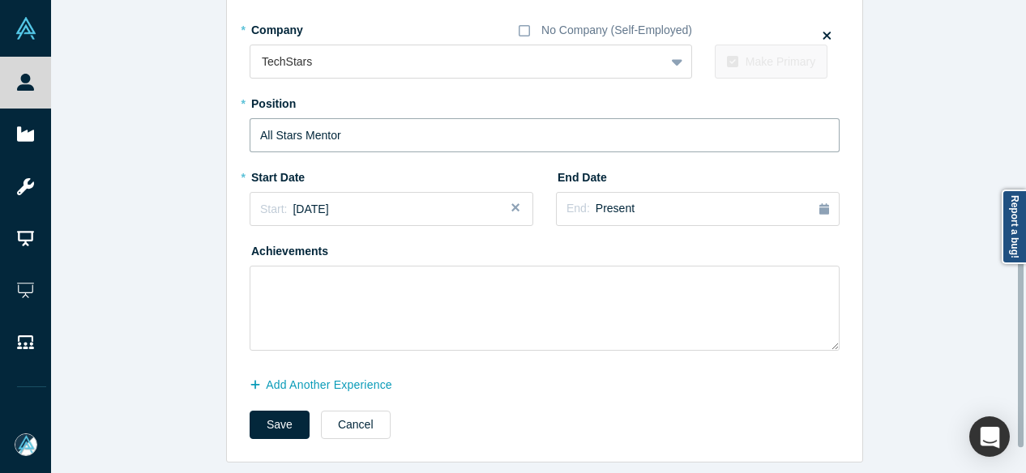
scroll to position [451, 0]
type input "All Stars Mentor"
click at [287, 416] on button "Save" at bounding box center [280, 425] width 60 height 28
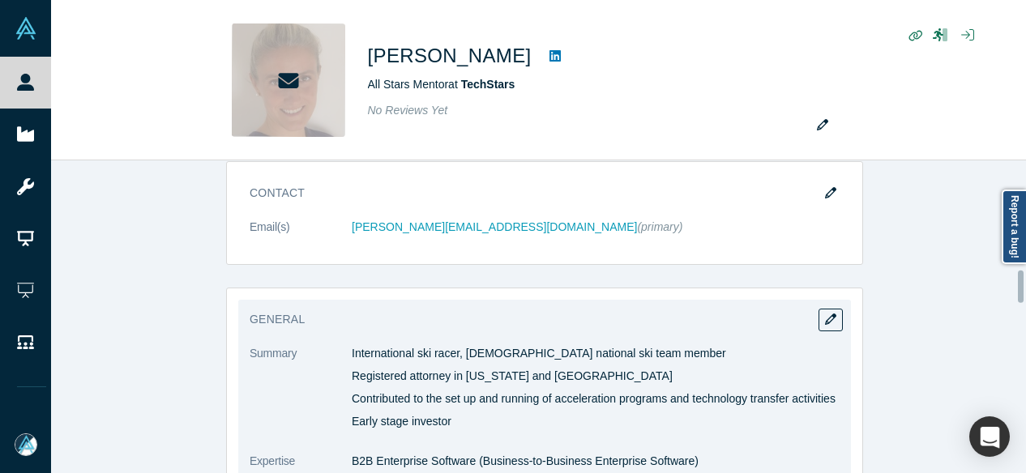
scroll to position [1054, 0]
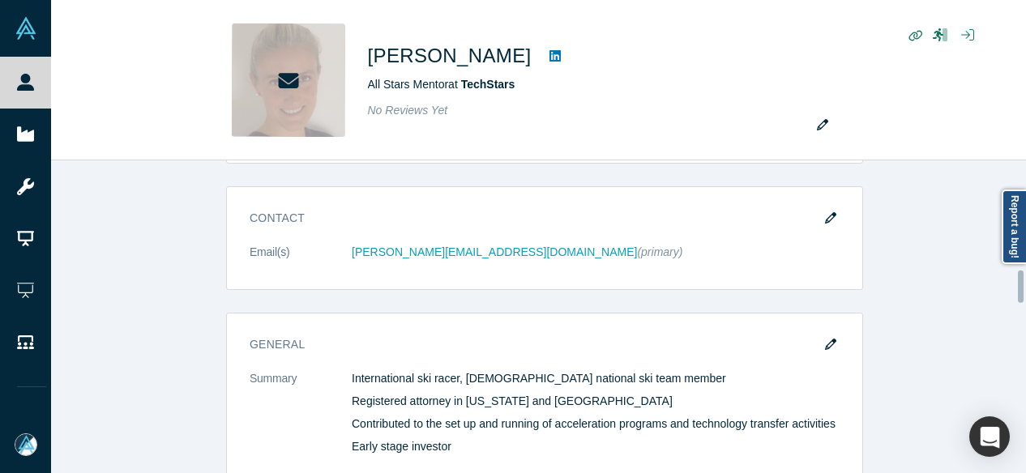
click at [825, 212] on icon "button" at bounding box center [830, 217] width 11 height 11
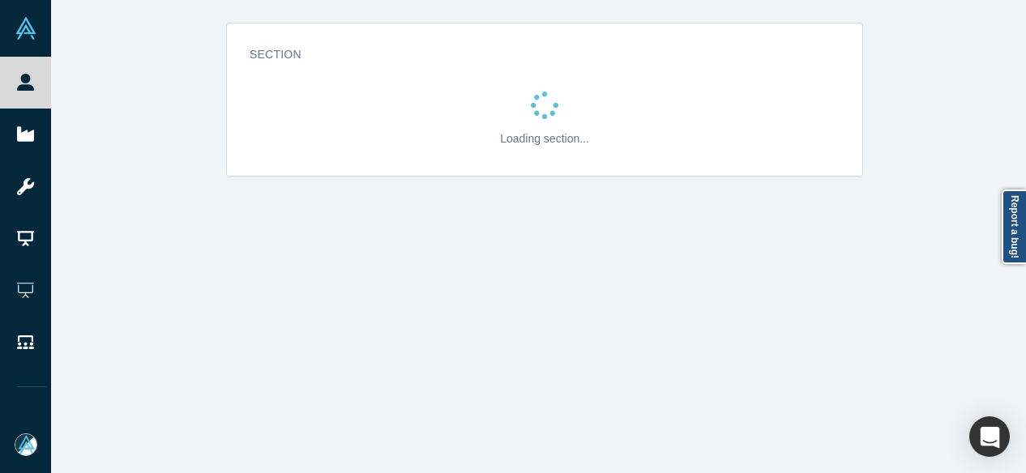
scroll to position [0, 0]
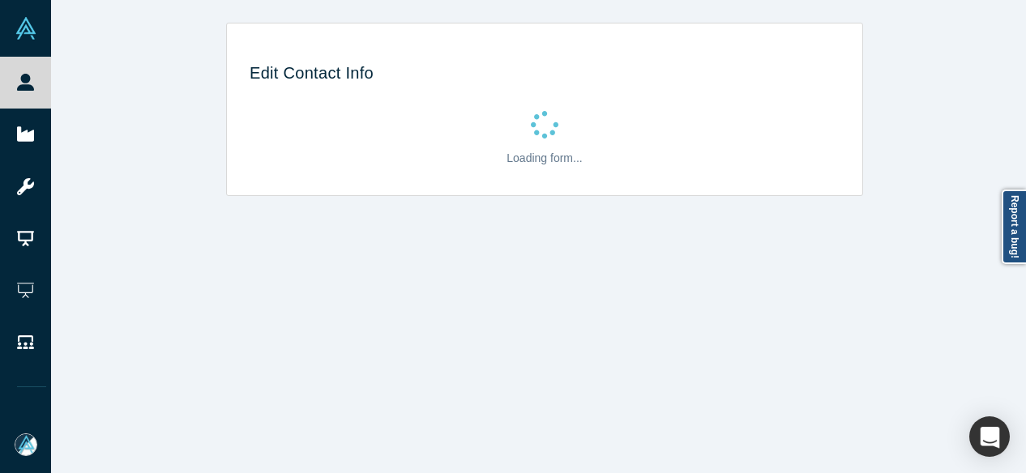
select select "US"
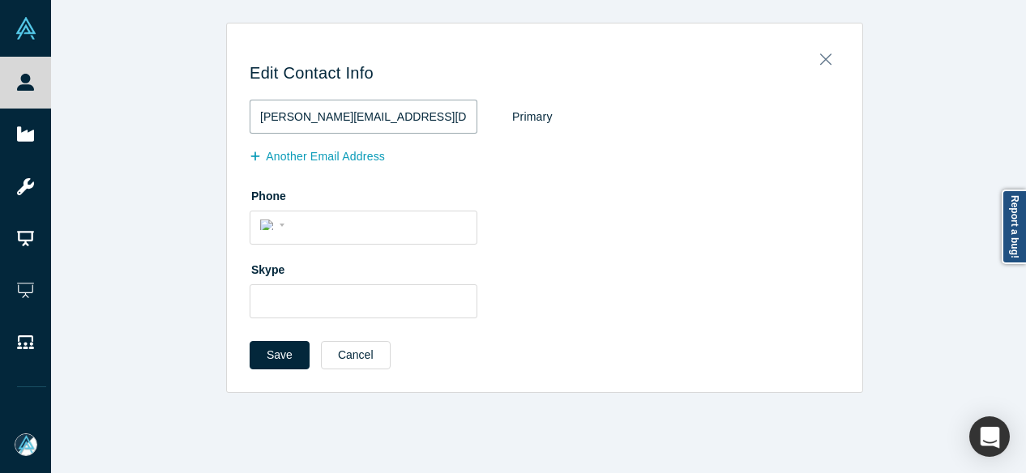
drag, startPoint x: 385, startPoint y: 123, endPoint x: 220, endPoint y: 115, distance: 165.5
click at [226, 115] on div "Edit Contact Info sara@unitedventures.it Primary Another Email Address Phone In…" at bounding box center [544, 208] width 637 height 370
paste input "lovato.sara@gmail.com"
type input "lovato.sara@gmail.com"
click at [262, 358] on button "Save" at bounding box center [280, 355] width 60 height 28
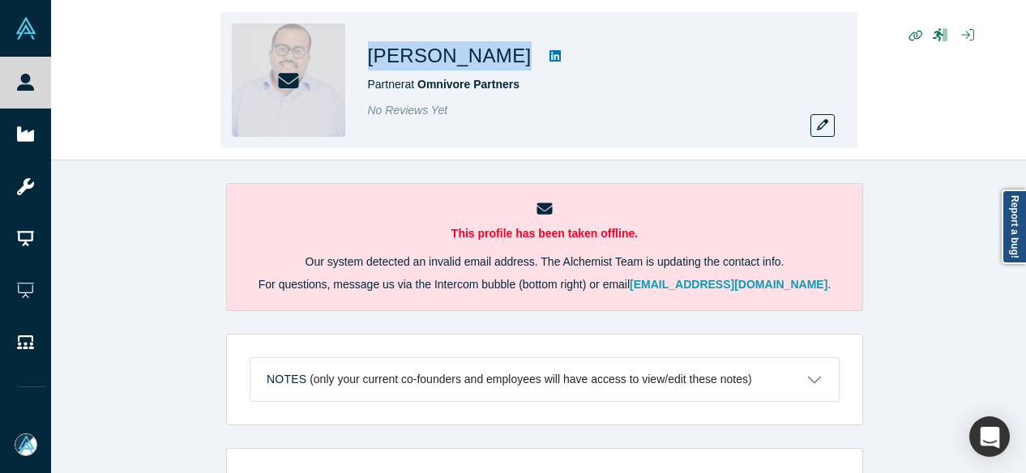
drag, startPoint x: 364, startPoint y: 58, endPoint x: 538, endPoint y: 70, distance: 174.7
click at [538, 70] on div "Subhadeep Sanyal Partner at Omnivore Partners No Reviews Yet" at bounding box center [538, 80] width 637 height 136
copy div "Subhadeep Sanyal"
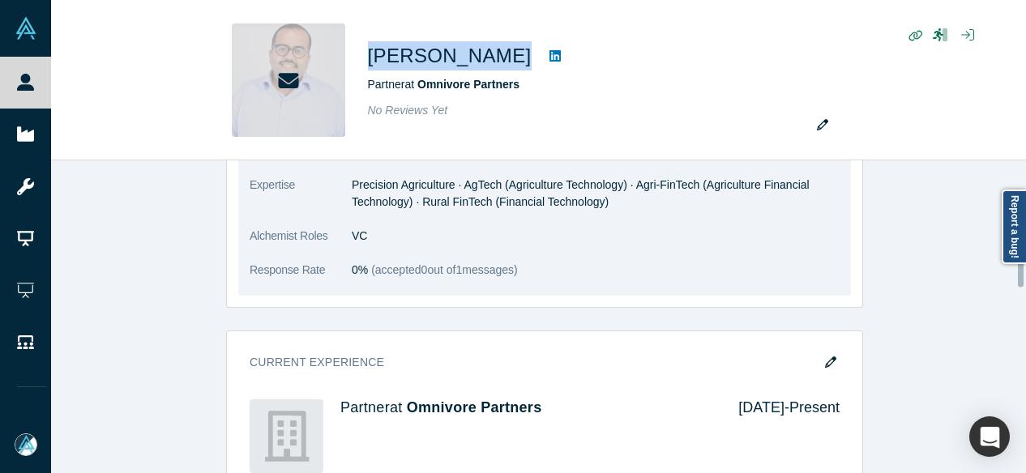
scroll to position [891, 0]
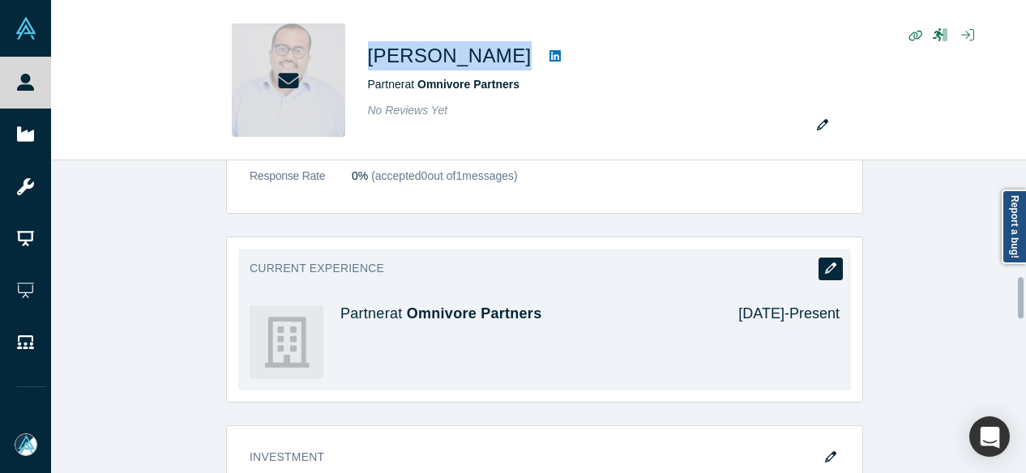
click at [833, 258] on button "button" at bounding box center [831, 269] width 24 height 23
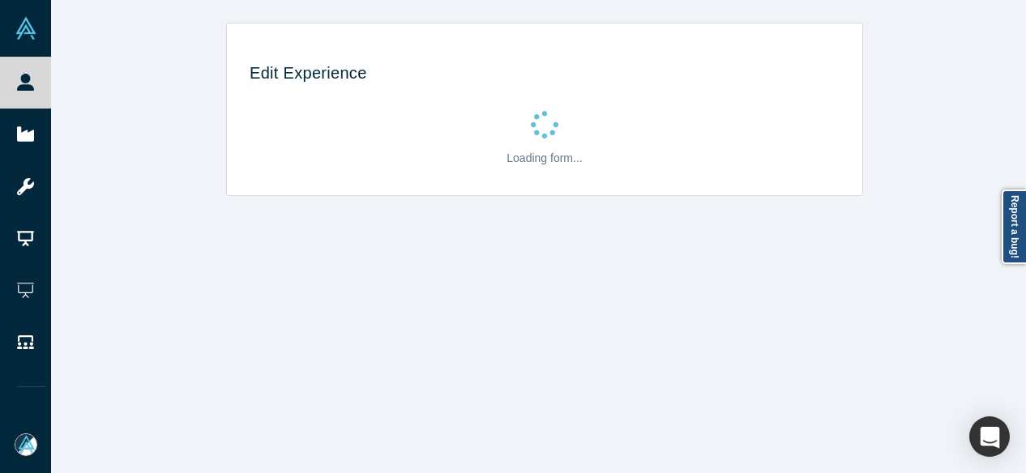
scroll to position [0, 0]
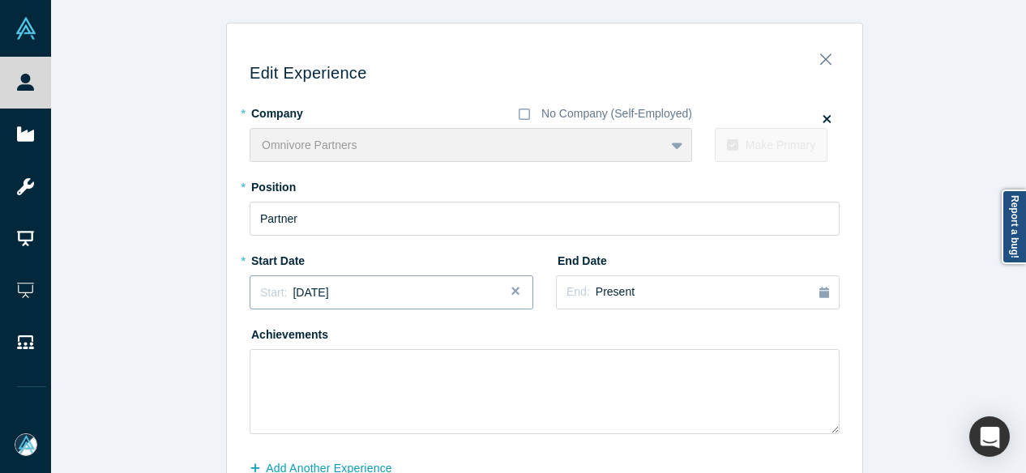
click at [383, 283] on button "Start: June 2011" at bounding box center [392, 293] width 284 height 34
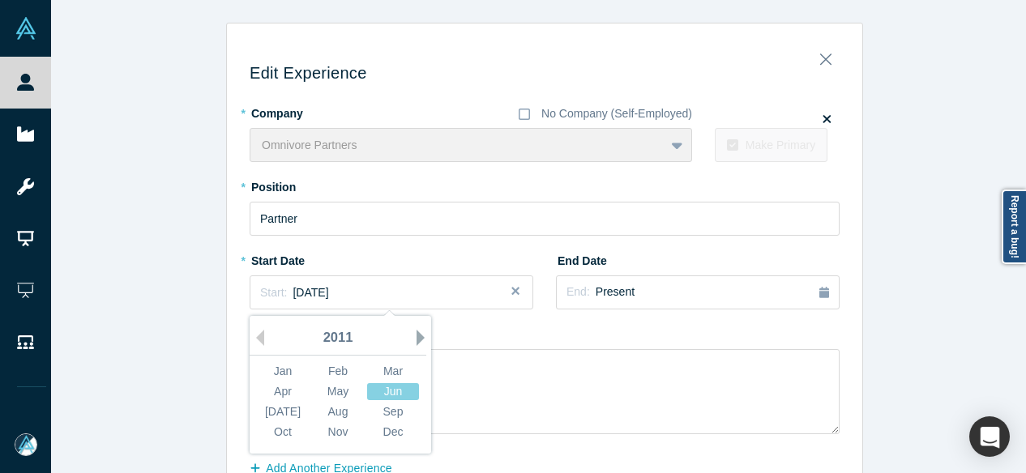
click at [417, 340] on button "Next Year" at bounding box center [425, 338] width 16 height 16
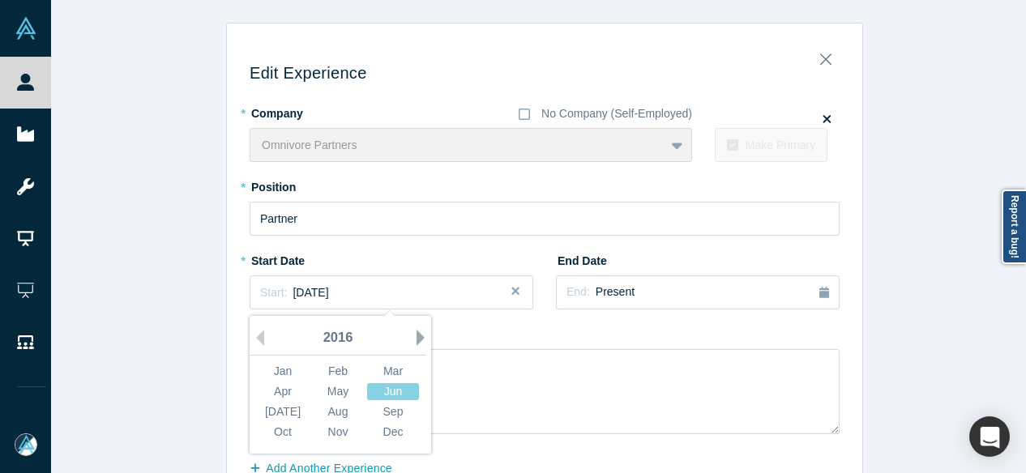
click at [417, 340] on button "Next Year" at bounding box center [425, 338] width 16 height 16
click at [272, 367] on div "Jan" at bounding box center [283, 371] width 52 height 17
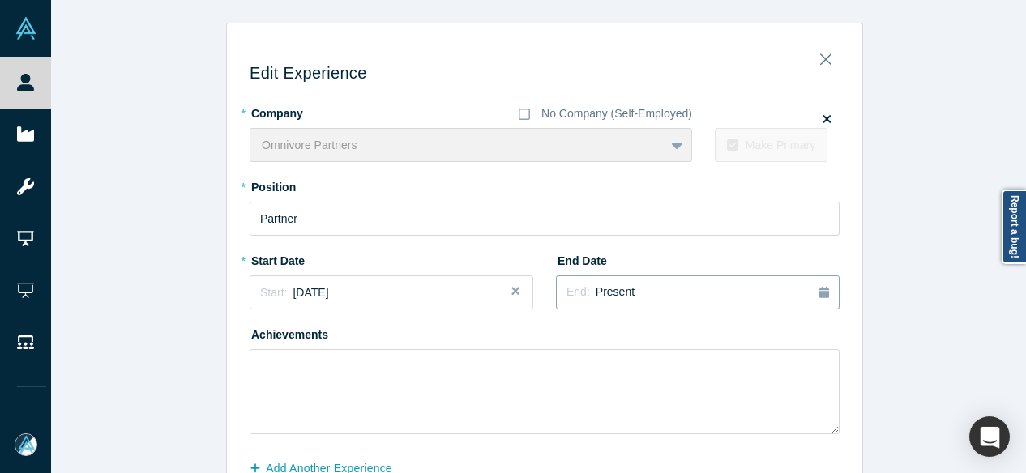
click at [632, 292] on div "End: Present" at bounding box center [697, 293] width 263 height 18
click at [685, 410] on div "Jul" at bounding box center [692, 412] width 52 height 17
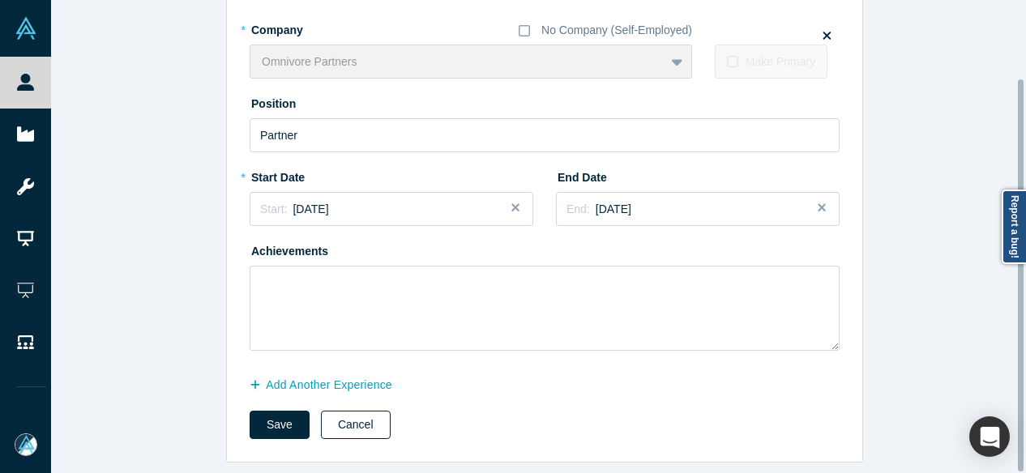
scroll to position [94, 0]
click at [287, 415] on button "Save" at bounding box center [280, 425] width 60 height 28
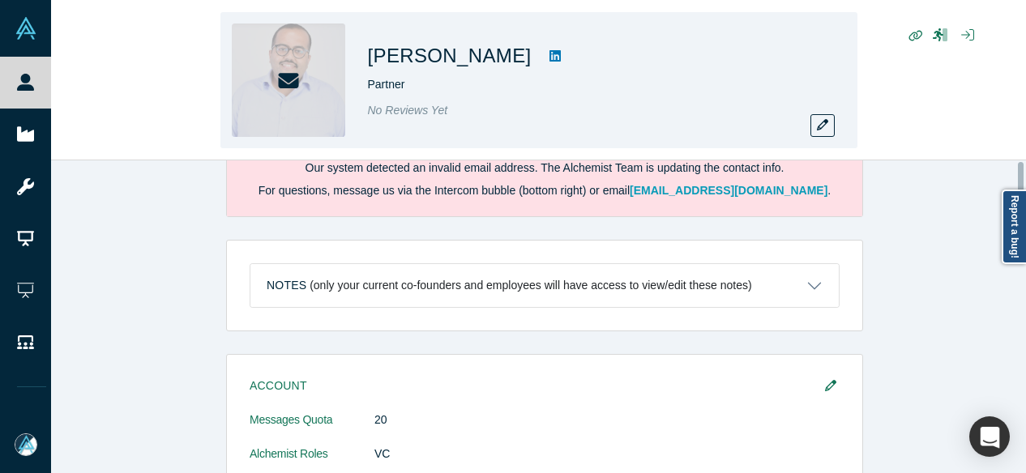
scroll to position [0, 0]
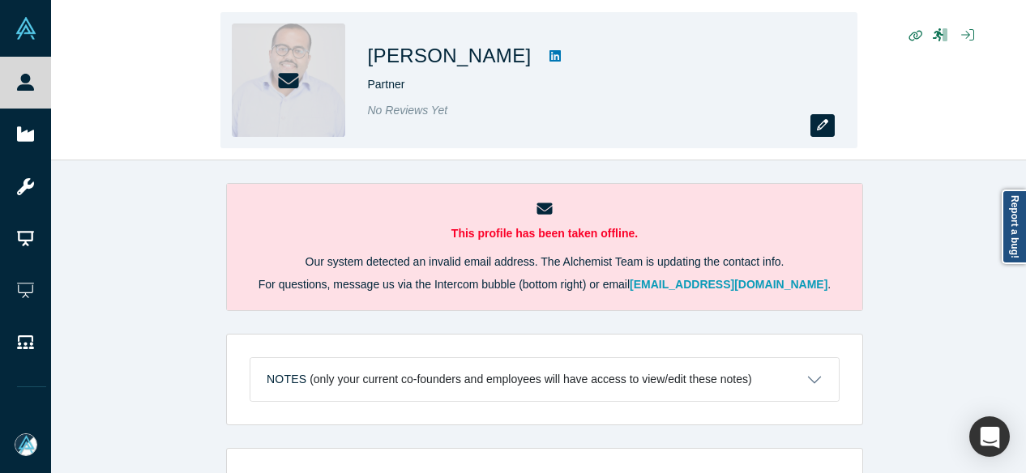
click at [819, 127] on icon "button" at bounding box center [822, 124] width 11 height 11
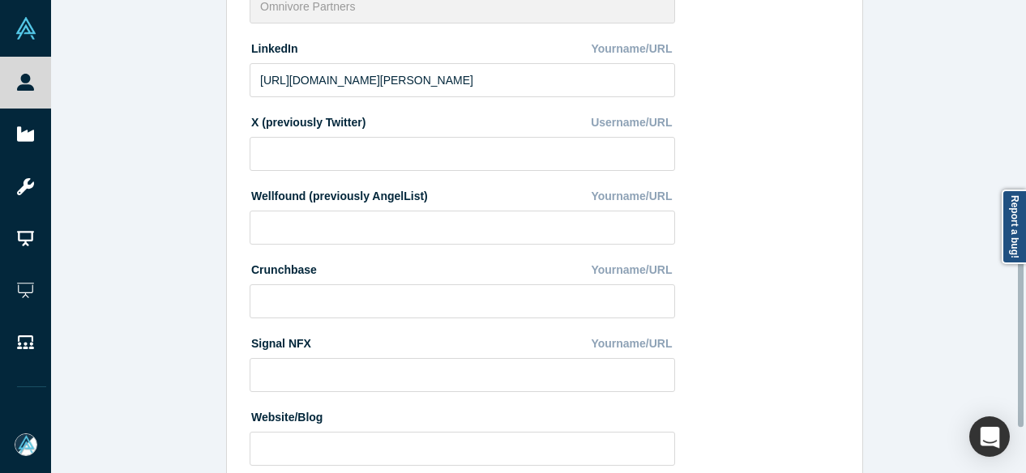
scroll to position [648, 0]
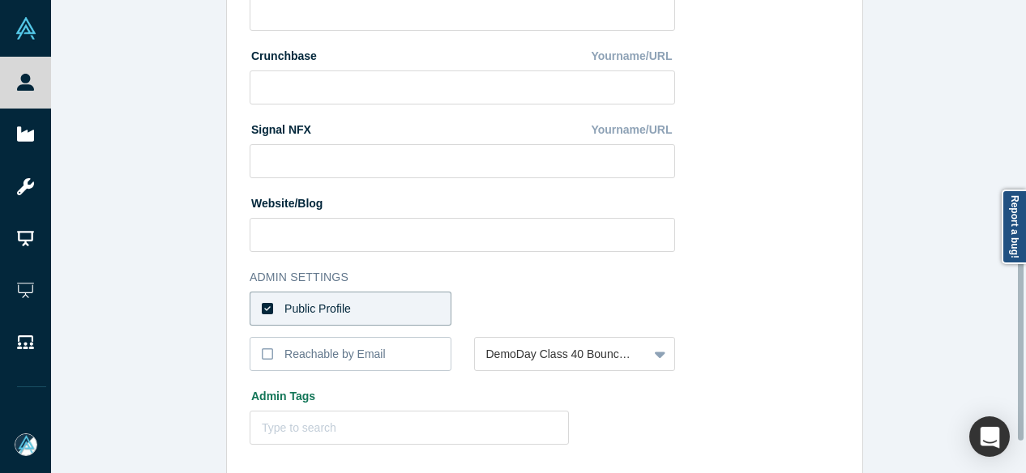
click at [408, 303] on label "Public Profile" at bounding box center [351, 309] width 202 height 34
click at [0, 0] on input "Public Profile" at bounding box center [0, 0] width 0 height 0
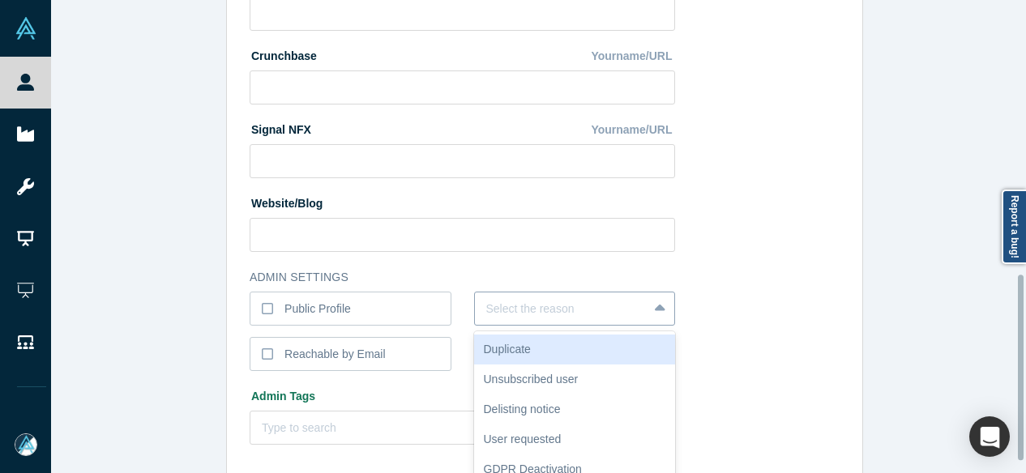
click at [494, 311] on div "6 results available. Use Up and Down to choose options, press Enter to select t…" at bounding box center [575, 309] width 202 height 34
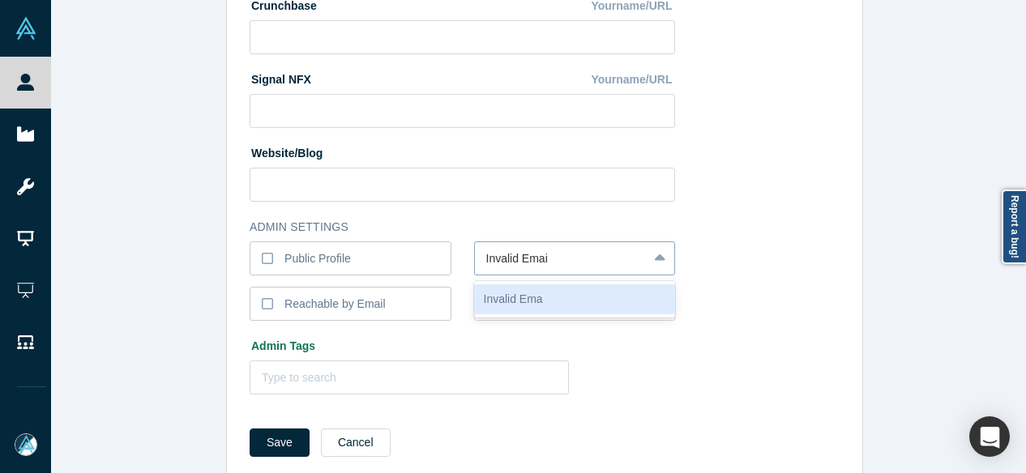
type input "Invalid Email"
click at [494, 311] on div "Invalid Email" at bounding box center [575, 299] width 202 height 30
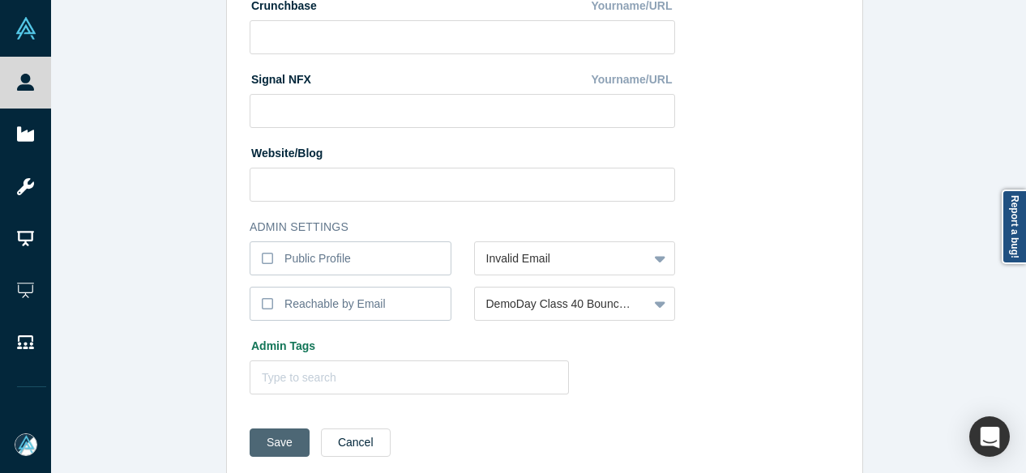
click at [270, 435] on button "Save" at bounding box center [280, 443] width 60 height 28
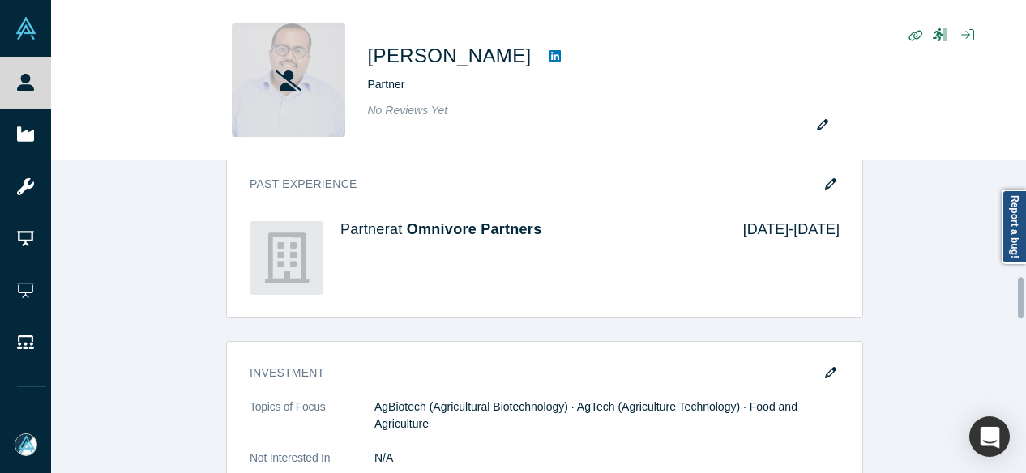
scroll to position [891, 0]
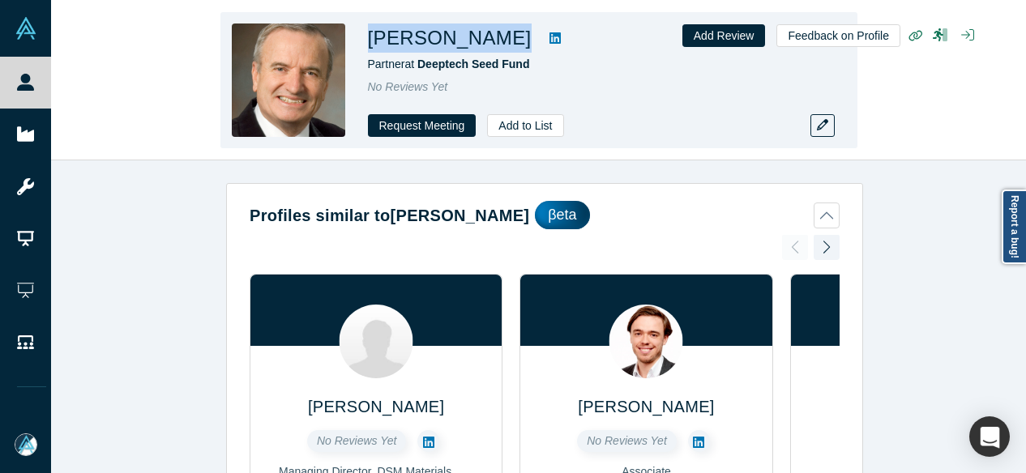
drag, startPoint x: 361, startPoint y: 41, endPoint x: 490, endPoint y: 40, distance: 128.1
click at [490, 40] on div "[PERSON_NAME] Partner at Deeptech Seed Fund No Reviews Yet Request Meeting Add …" at bounding box center [538, 80] width 637 height 136
copy div "[PERSON_NAME]"
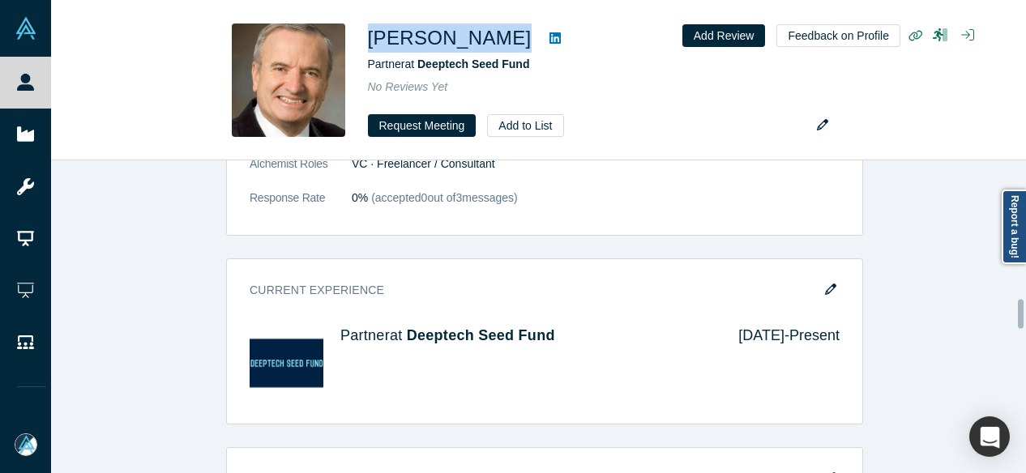
scroll to position [1702, 0]
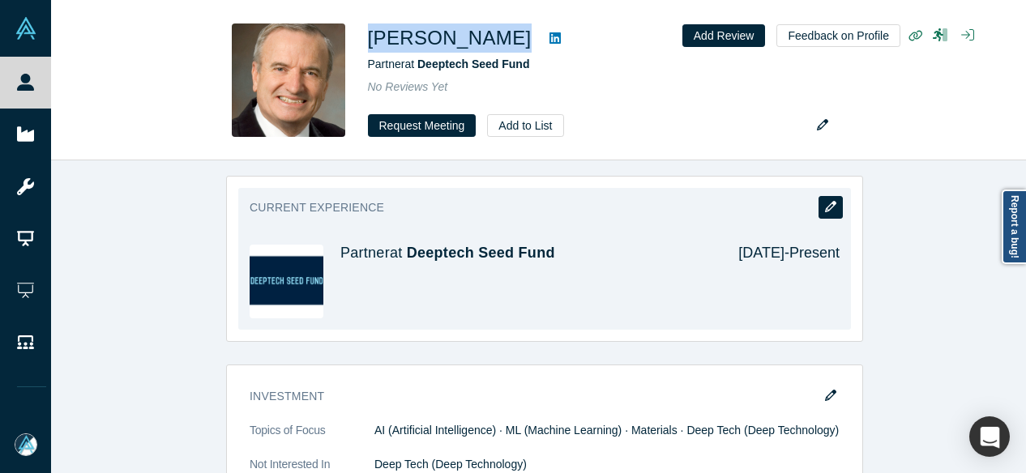
click at [827, 201] on icon "button" at bounding box center [830, 206] width 11 height 11
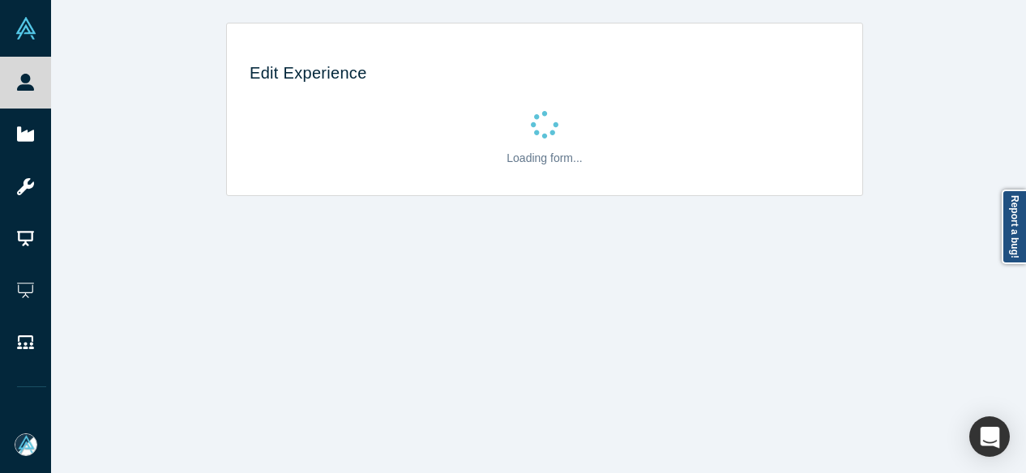
scroll to position [0, 0]
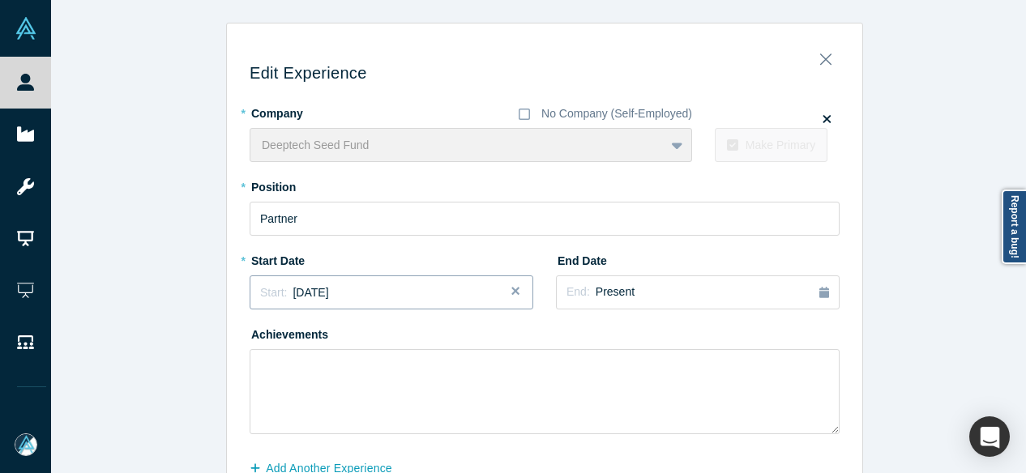
click at [327, 301] on button "Start: [DATE]" at bounding box center [392, 293] width 284 height 34
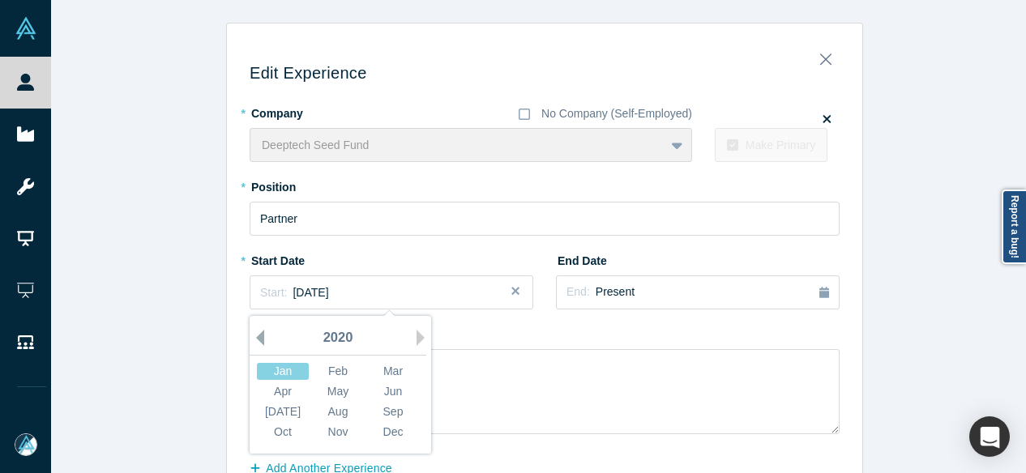
click at [256, 337] on button "Previous Year" at bounding box center [256, 338] width 16 height 16
click at [271, 412] on div "[DATE]" at bounding box center [283, 412] width 52 height 17
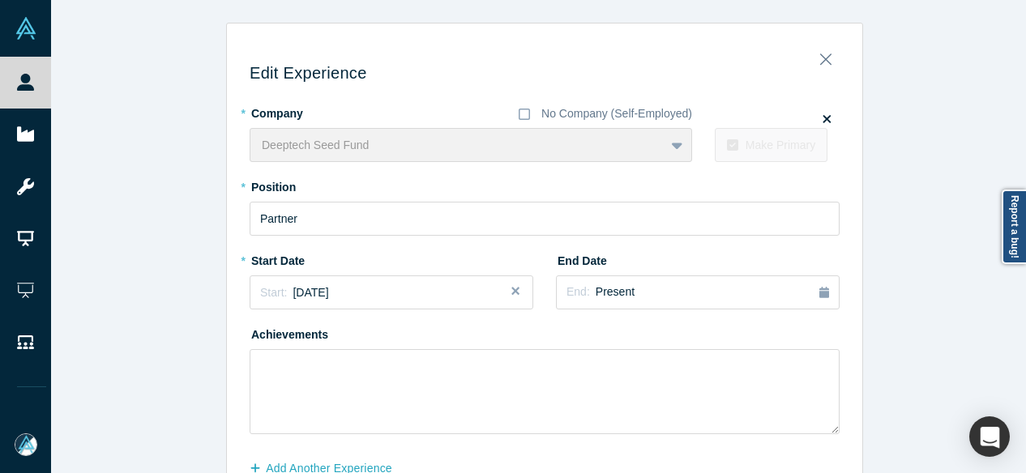
click at [317, 463] on button "Add Another Experience" at bounding box center [330, 469] width 160 height 28
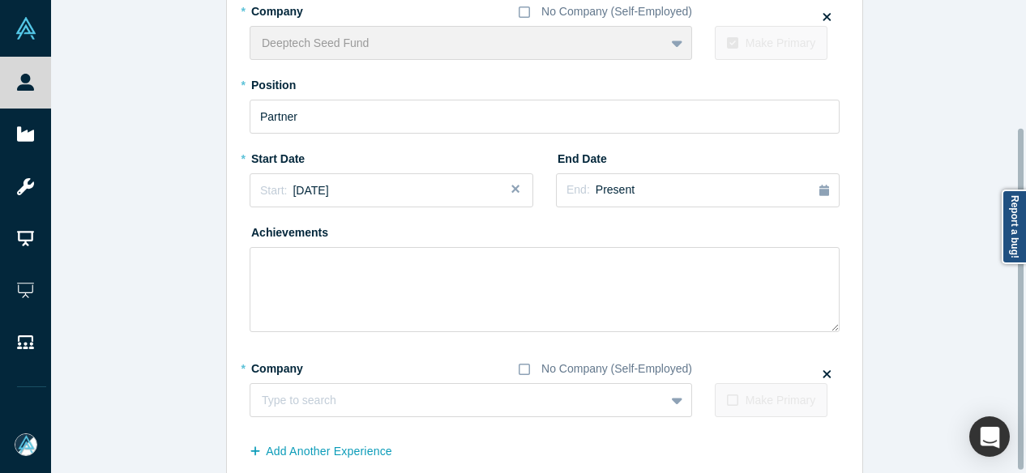
scroll to position [179, 0]
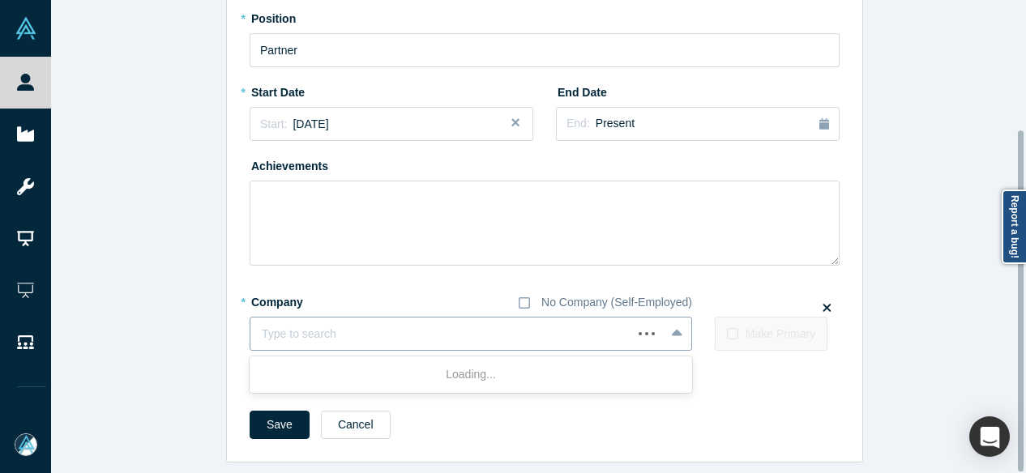
click at [301, 324] on div at bounding box center [441, 334] width 359 height 20
paste input "Operating Partner Operating Partner Tech-Rx"
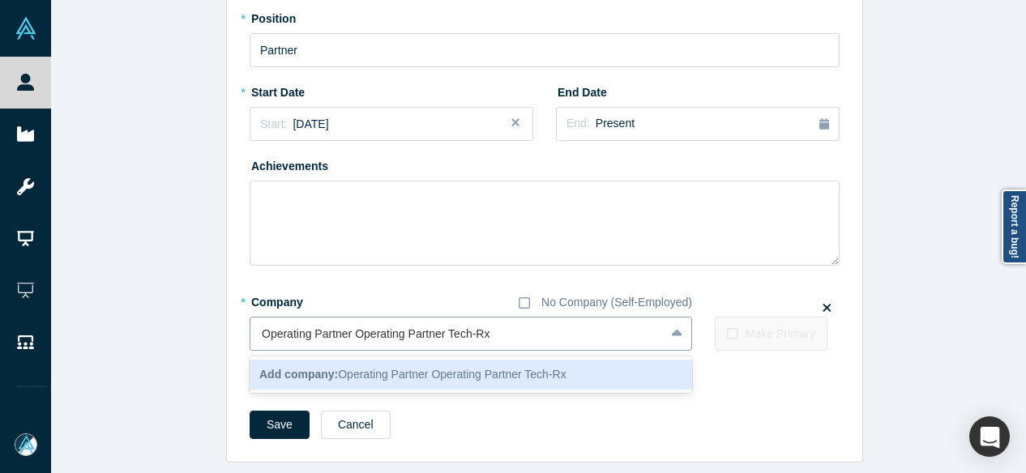
click at [439, 330] on input "Operating Partner Operating Partner Tech-Rx" at bounding box center [377, 334] width 231 height 17
click at [440, 330] on input "Operating Partner Operating Partner Tech-Rx" at bounding box center [377, 334] width 231 height 17
drag, startPoint x: 440, startPoint y: 330, endPoint x: 164, endPoint y: 328, distance: 276.4
click at [164, 328] on div "Edit Experience * Company No Company (Self-Employed) Deeptech Seed Fund To pick…" at bounding box center [544, 158] width 987 height 609
type input "Tech-Rx"
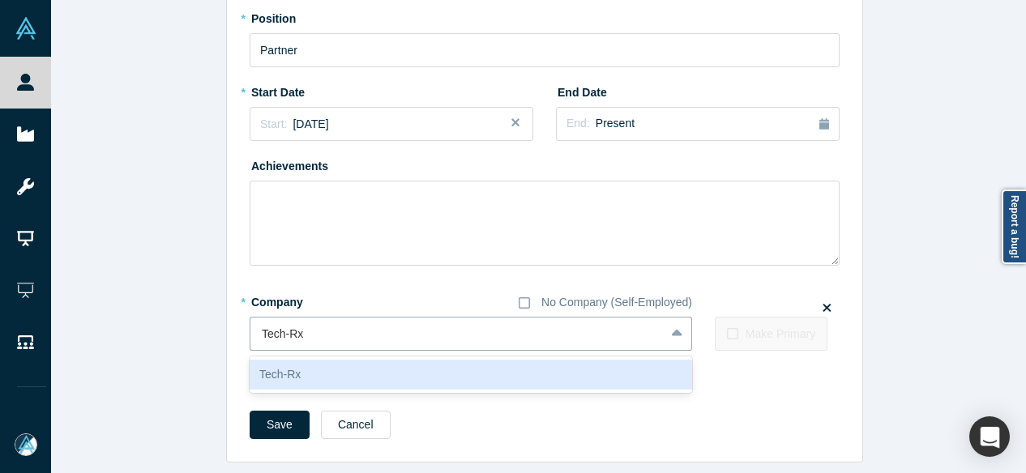
click at [328, 364] on div "Tech-Rx" at bounding box center [471, 375] width 442 height 30
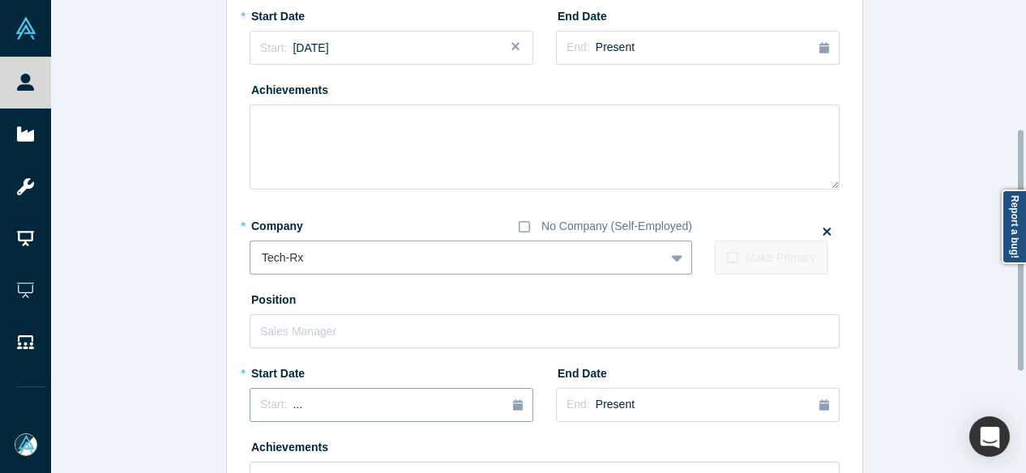
scroll to position [260, 0]
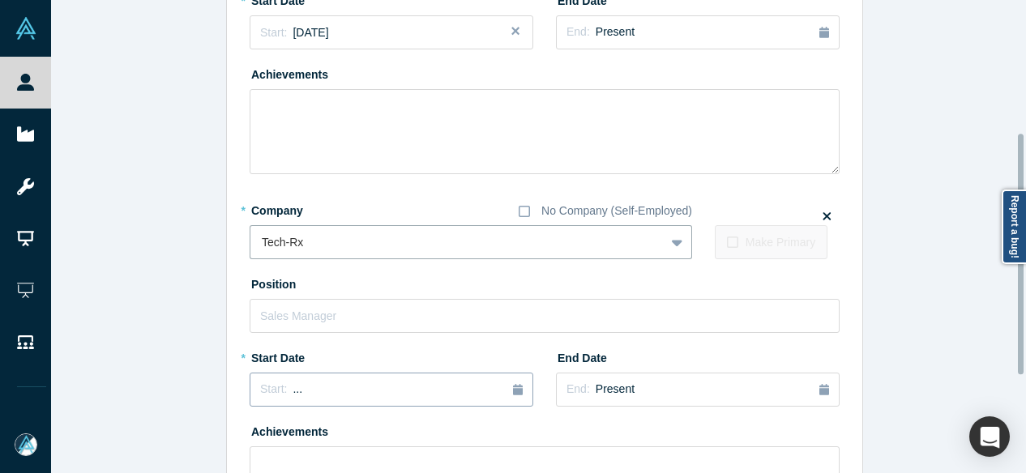
click at [325, 398] on button "Start: ..." at bounding box center [392, 390] width 284 height 34
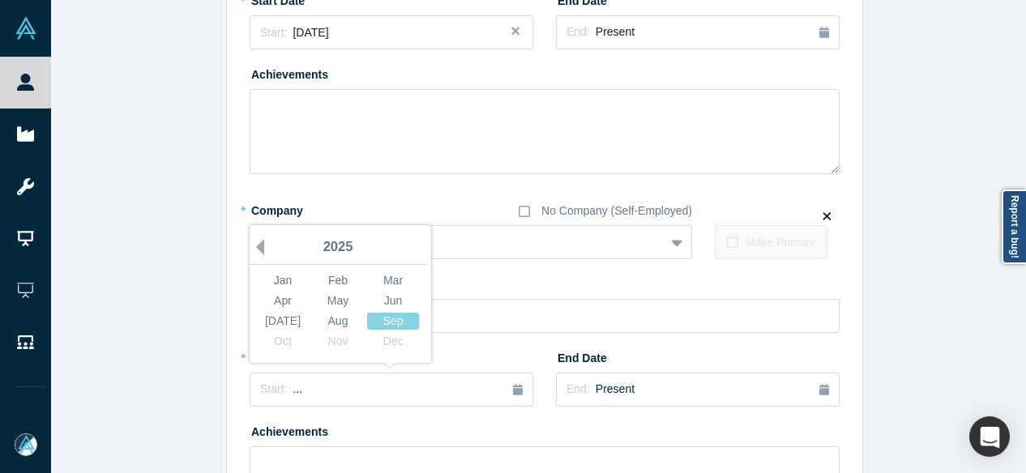
click at [254, 247] on button "Previous Year" at bounding box center [256, 247] width 16 height 16
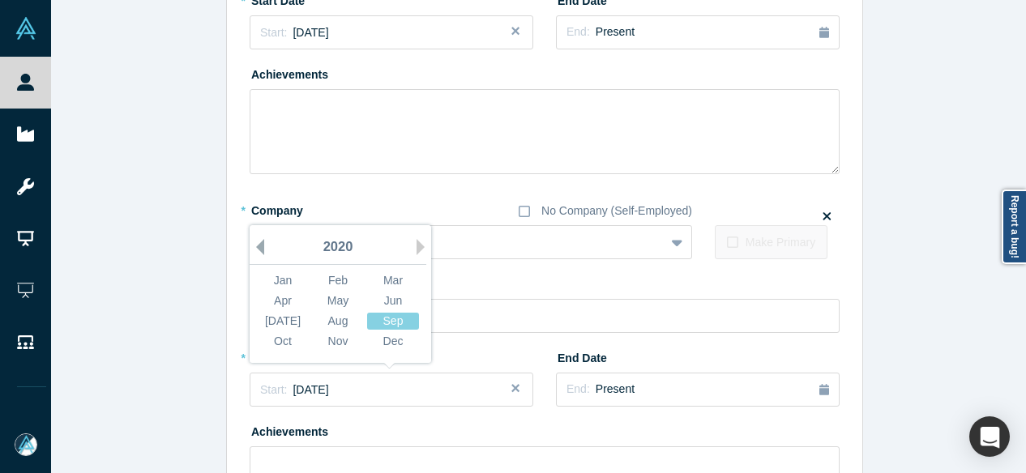
click at [254, 247] on button "Previous Year" at bounding box center [256, 247] width 16 height 16
click at [255, 247] on button "Previous Year" at bounding box center [256, 247] width 16 height 16
click at [256, 247] on button "Previous Year" at bounding box center [256, 247] width 16 height 16
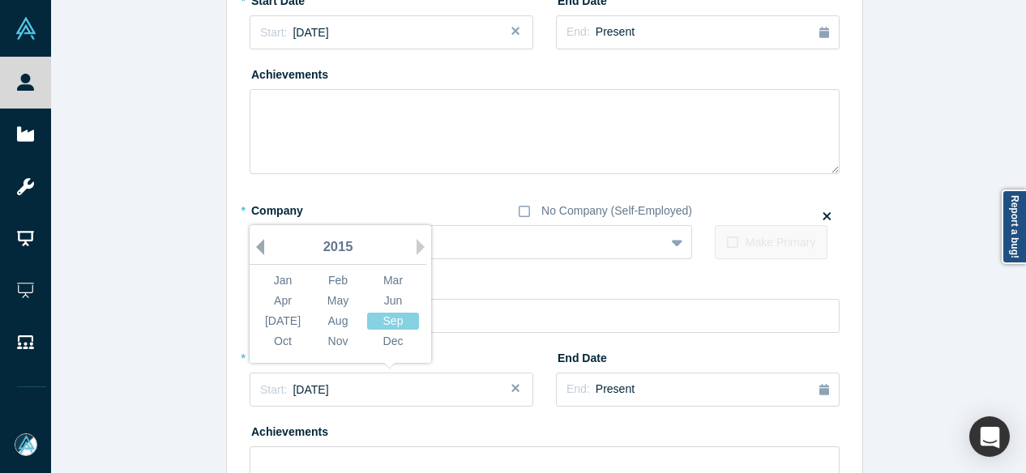
click at [256, 247] on button "Previous Year" at bounding box center [256, 247] width 16 height 16
click at [343, 319] on div "Aug" at bounding box center [338, 321] width 52 height 17
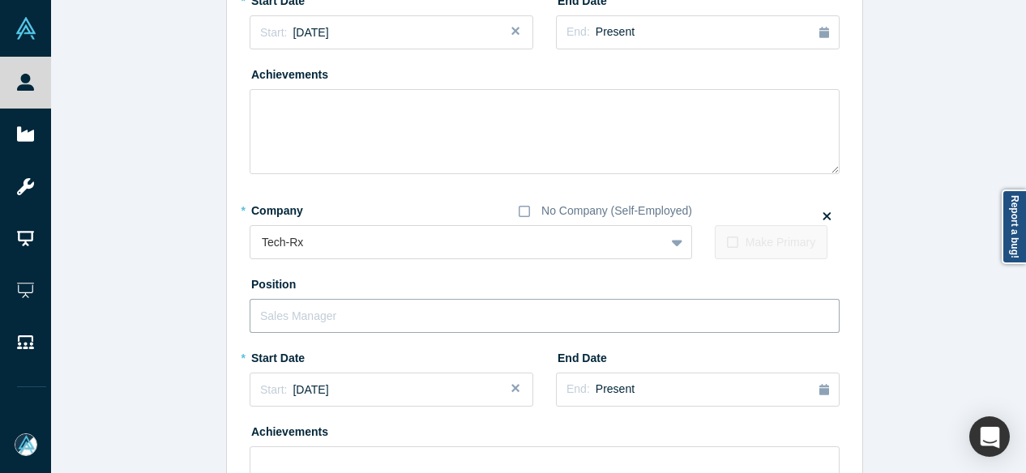
click at [319, 318] on input "text" at bounding box center [545, 316] width 590 height 34
paste input "Operating Partner Operating Partner"
drag, startPoint x: 342, startPoint y: 317, endPoint x: 508, endPoint y: 325, distance: 166.3
click at [508, 325] on input "Operating Partner Operating Partner" at bounding box center [545, 316] width 590 height 34
type input "Operating Partner"
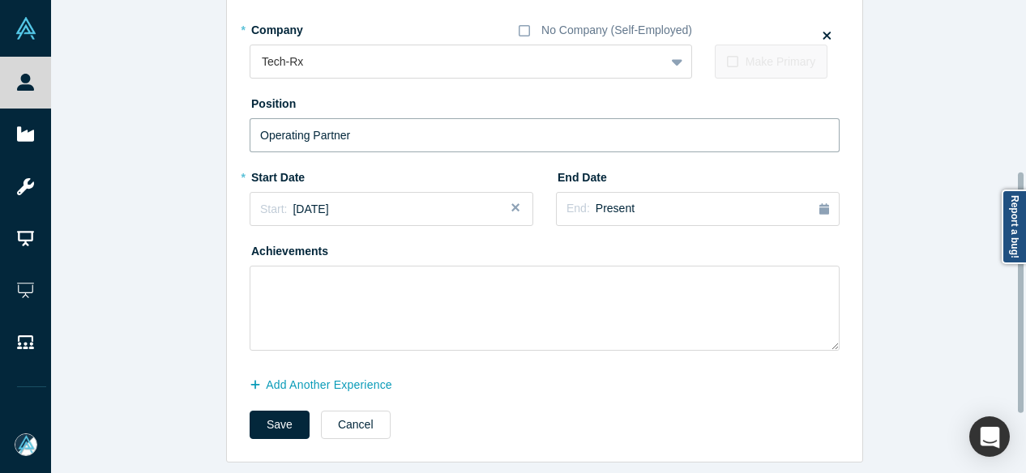
scroll to position [451, 0]
click at [275, 411] on button "Save" at bounding box center [280, 425] width 60 height 28
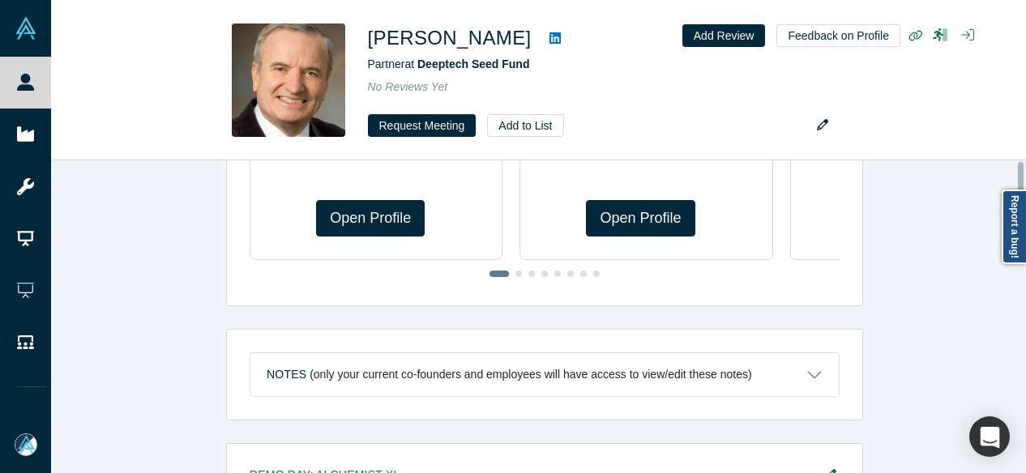
scroll to position [0, 0]
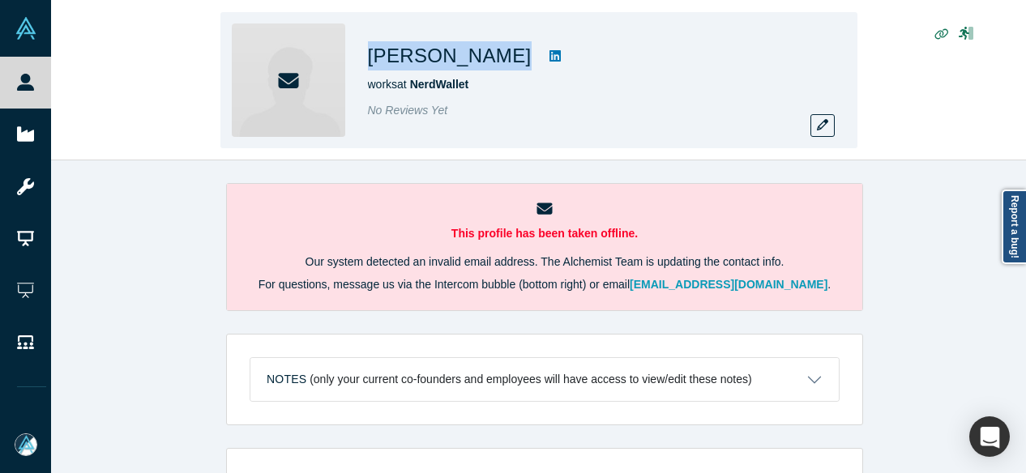
drag, startPoint x: 374, startPoint y: 54, endPoint x: 487, endPoint y: 72, distance: 114.9
click at [487, 72] on div "Marcus Chan works at NerdWallet No Reviews Yet" at bounding box center [595, 80] width 454 height 113
copy div "Marcus Chan"
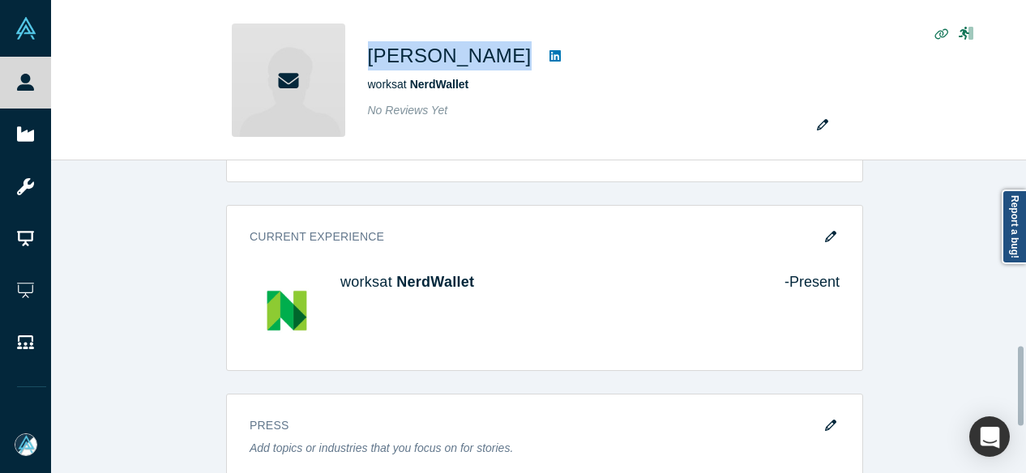
scroll to position [729, 0]
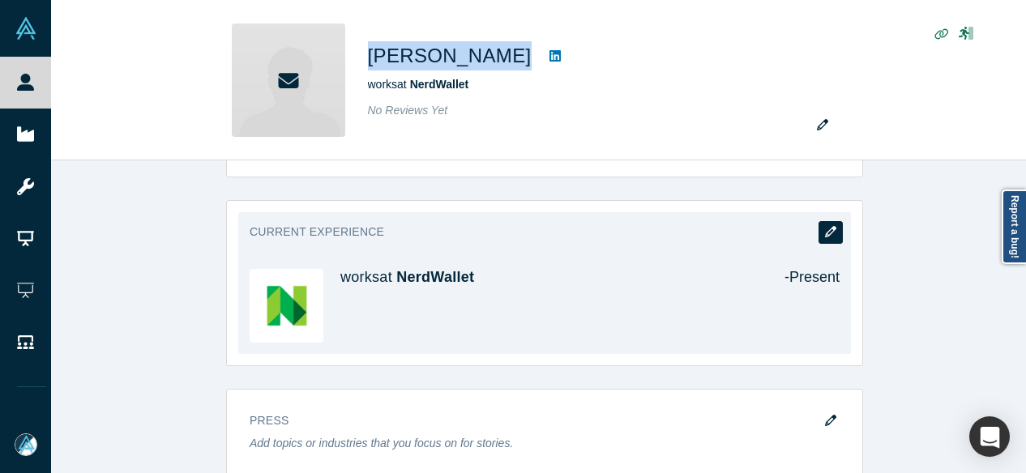
click at [825, 227] on icon "button" at bounding box center [830, 231] width 11 height 11
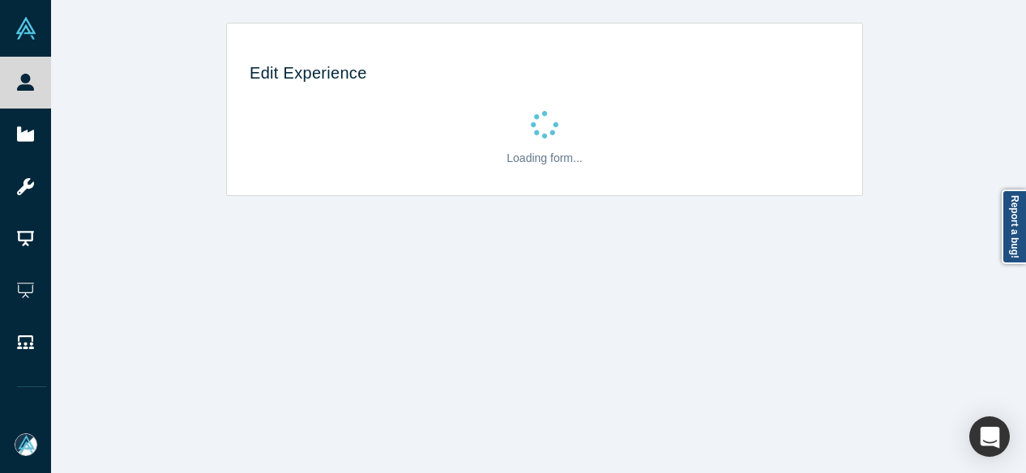
scroll to position [0, 0]
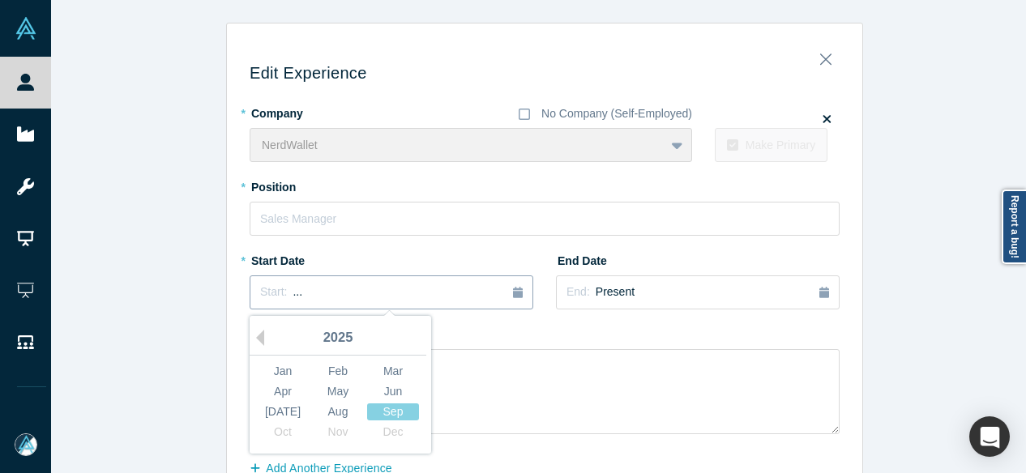
click at [327, 282] on button "Start: ..." at bounding box center [392, 293] width 284 height 34
click at [256, 335] on button "Previous Year" at bounding box center [256, 338] width 16 height 16
click at [255, 335] on button "Previous Year" at bounding box center [256, 338] width 16 height 16
click at [282, 383] on div "Apr" at bounding box center [283, 391] width 52 height 17
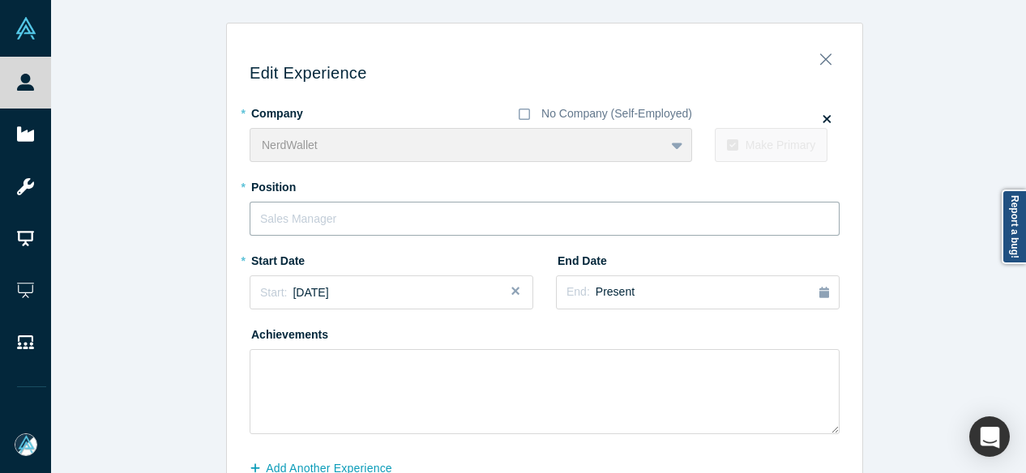
click at [342, 215] on input "text" at bounding box center [545, 219] width 590 height 34
paste input "Senior Director of Content"
type input "Senior Director of Content"
click at [621, 297] on span "Present" at bounding box center [615, 291] width 39 height 13
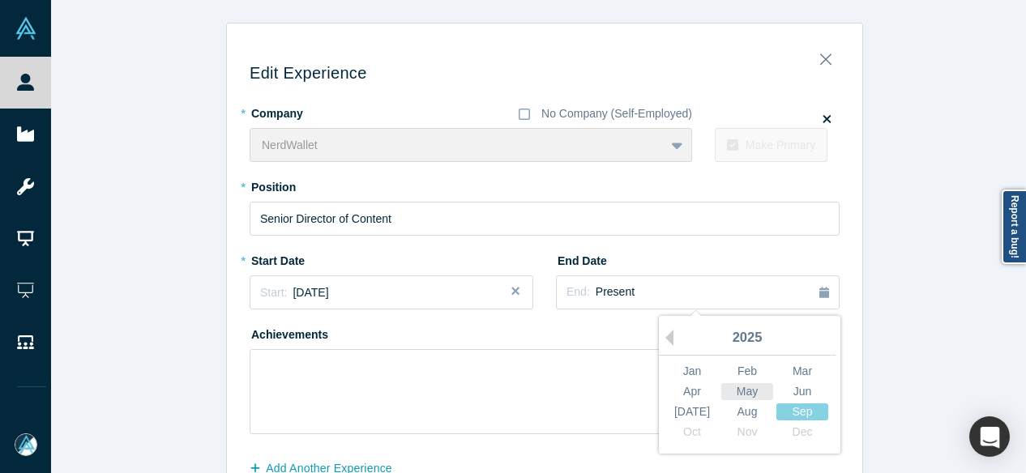
click at [742, 391] on div "May" at bounding box center [747, 391] width 52 height 17
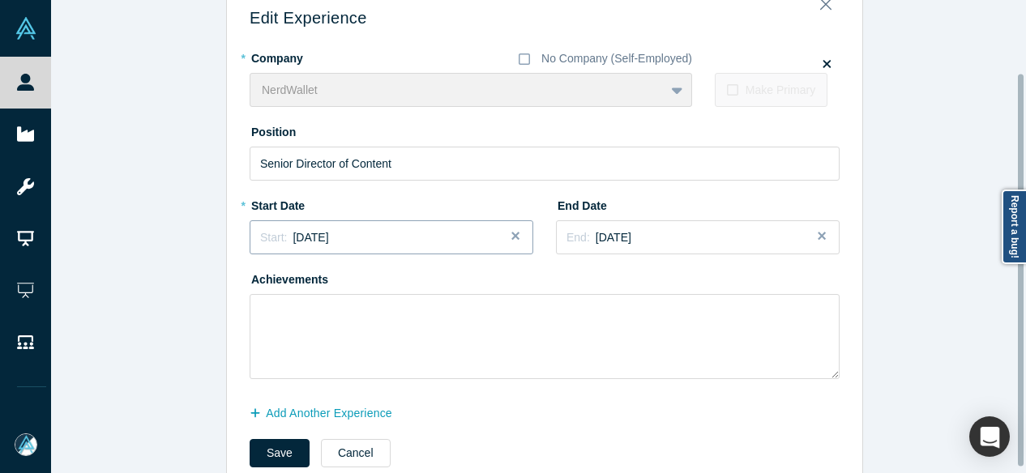
scroll to position [94, 0]
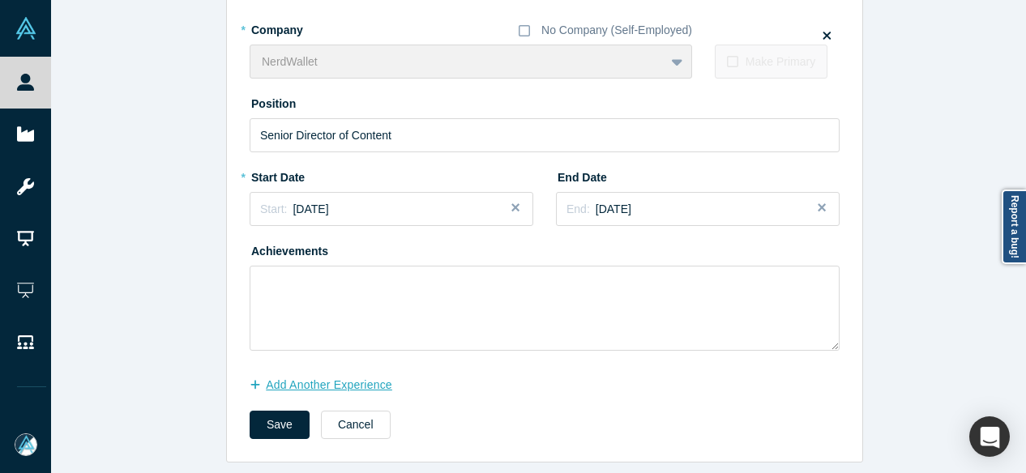
click at [311, 374] on button "Add Another Experience" at bounding box center [330, 385] width 160 height 28
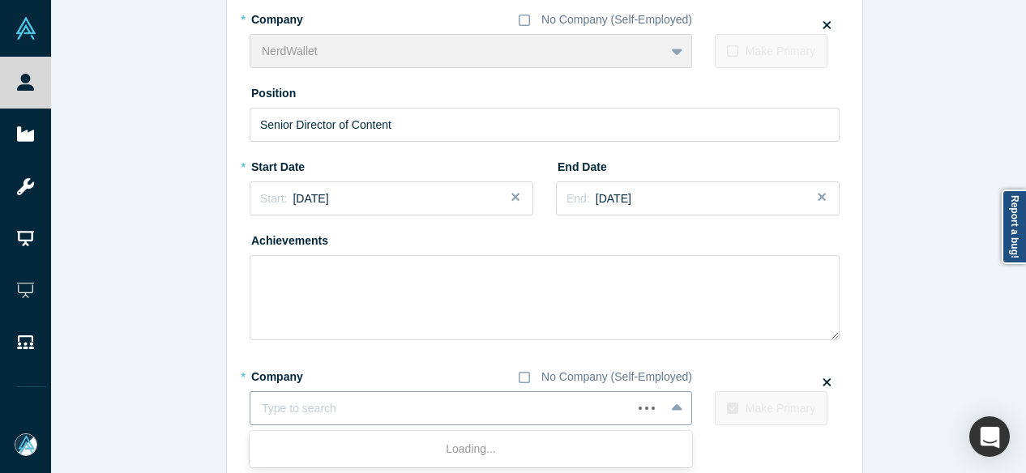
click at [377, 401] on div at bounding box center [441, 409] width 359 height 20
paste input "Editorial AI Strategist | Builder of GenAI-Enhanced Content Systems Editorial A…"
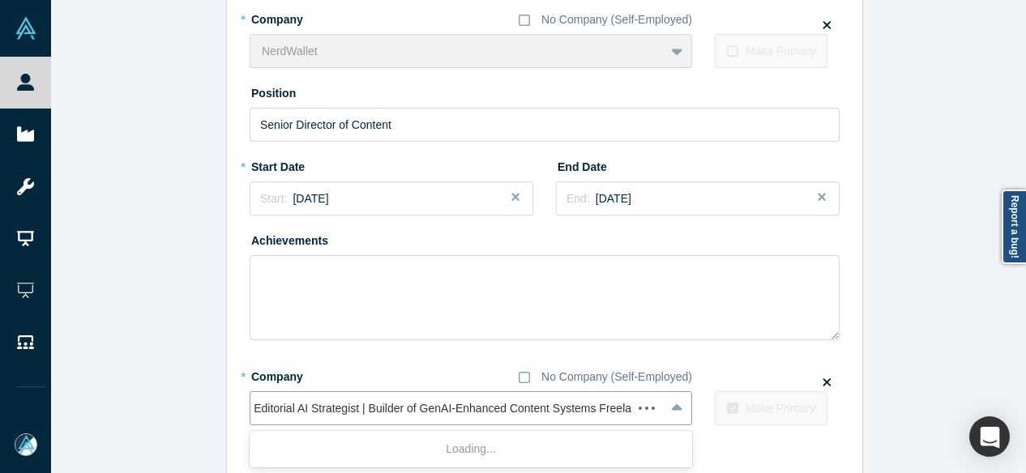
scroll to position [0, 335]
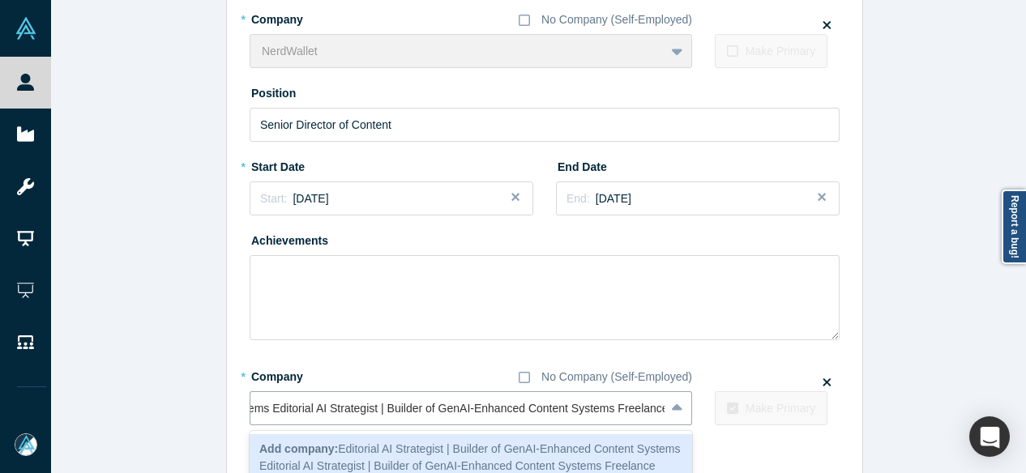
drag, startPoint x: 599, startPoint y: 413, endPoint x: 141, endPoint y: 421, distance: 458.0
click at [143, 421] on div "Edit Experience * Company No Company (Self-Employed) NerdWallet To pick up a dr…" at bounding box center [544, 233] width 987 height 609
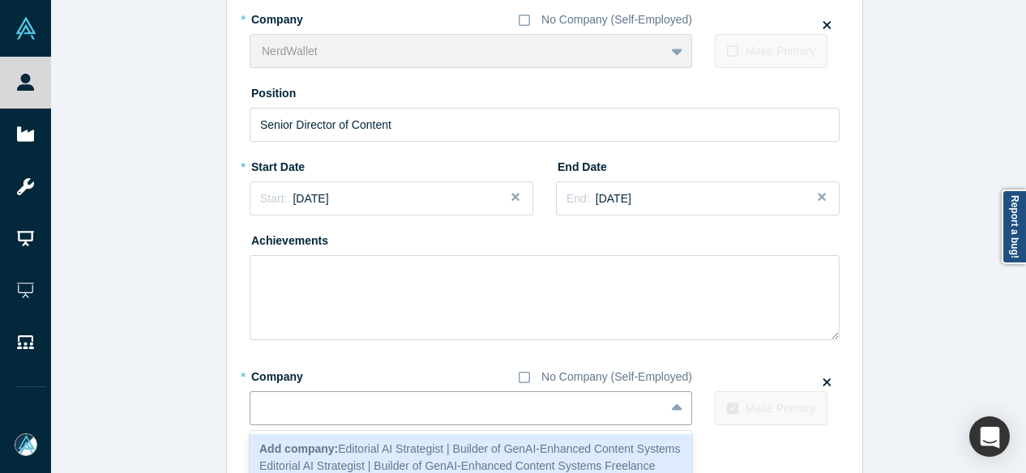
scroll to position [0, 0]
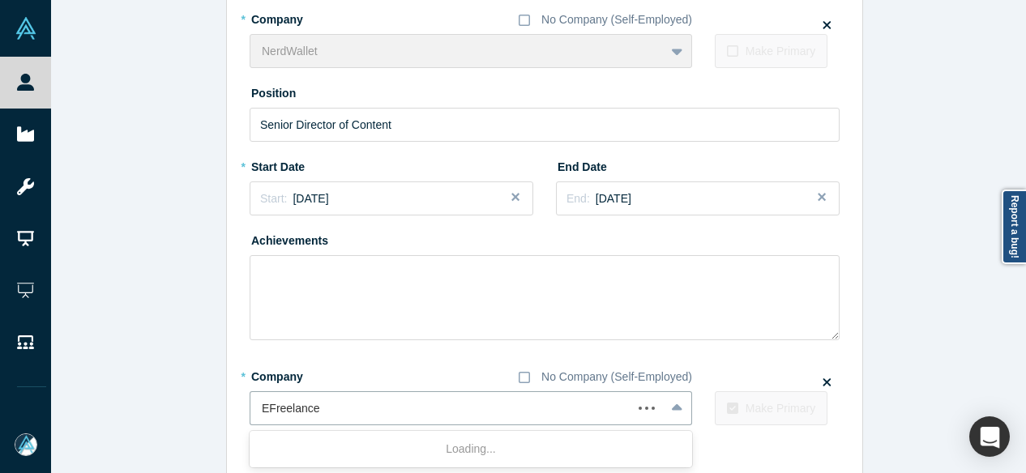
type input "Freelance"
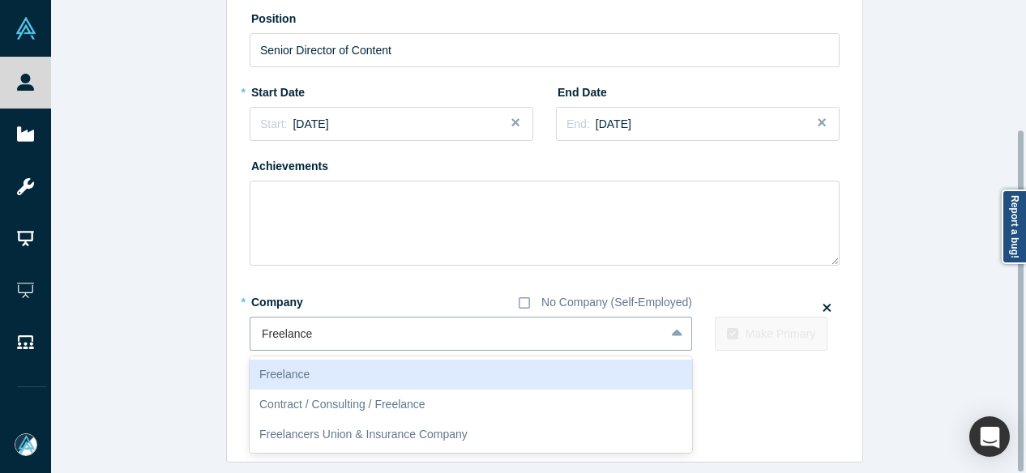
click at [306, 369] on div "Freelance" at bounding box center [471, 375] width 442 height 30
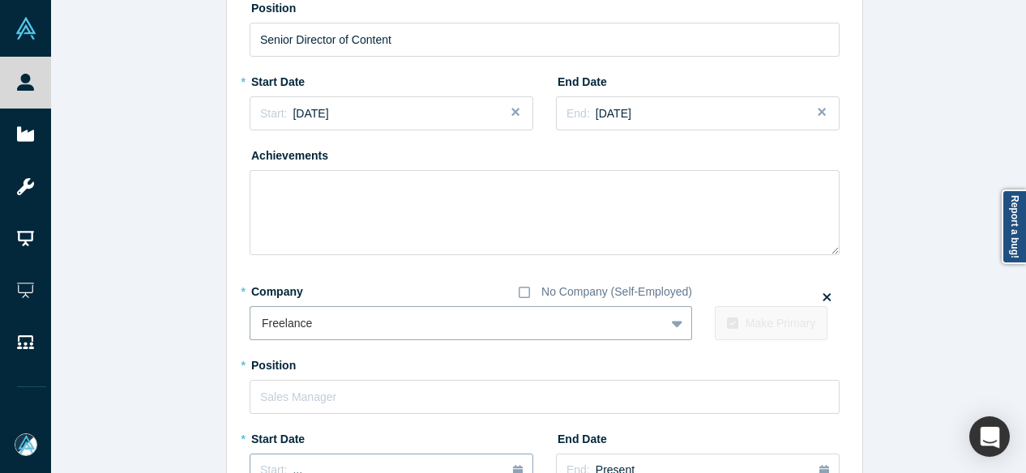
click at [282, 456] on button "Start: ..." at bounding box center [392, 471] width 284 height 34
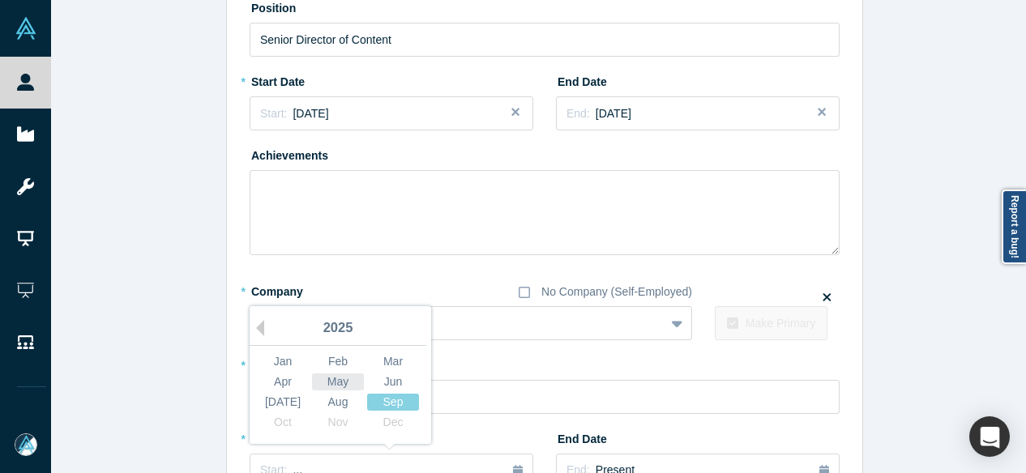
click at [327, 383] on div "May" at bounding box center [338, 382] width 52 height 17
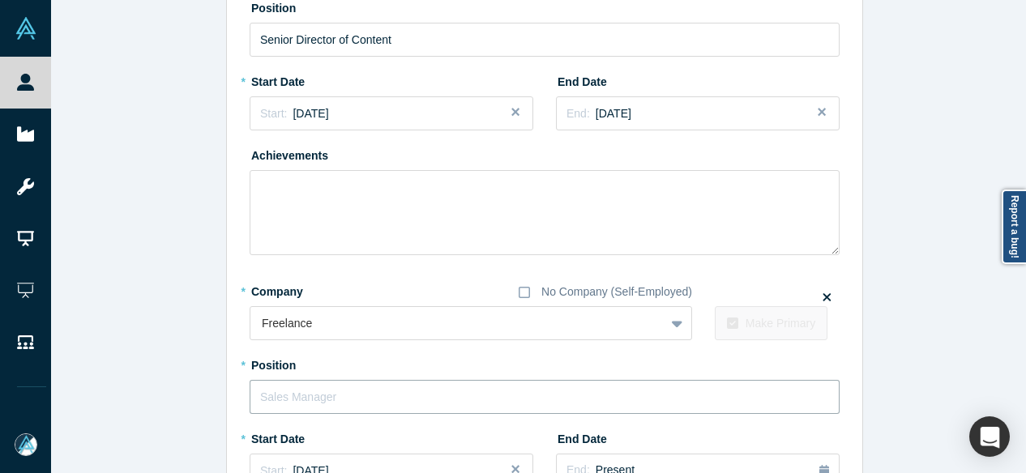
click at [323, 393] on input "text" at bounding box center [545, 397] width 590 height 34
paste input "nced Content Systems Editorial AI Strategist | Builder of GenAI-Enhanced Conten…"
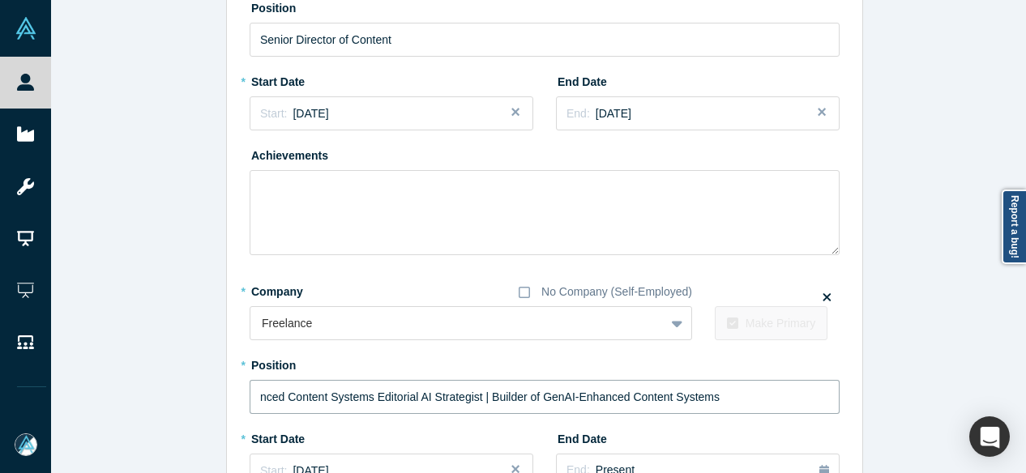
drag, startPoint x: 367, startPoint y: 395, endPoint x: 133, endPoint y: 397, distance: 234.2
click at [138, 396] on div "Edit Experience * Company No Company (Self-Employed) NerdWallet To pick up a dr…" at bounding box center [544, 284] width 987 height 881
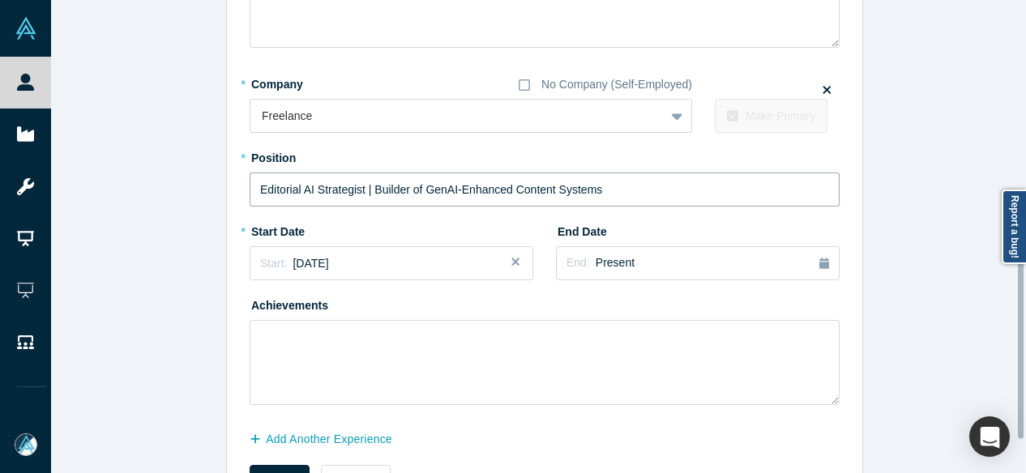
scroll to position [422, 0]
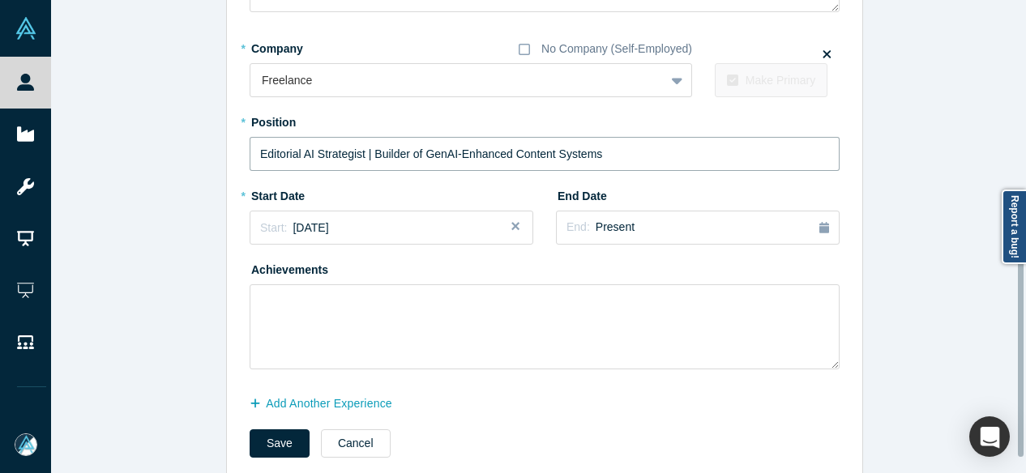
type input "Editorial AI Strategist | Builder of GenAI-Enhanced Content Systems"
click at [255, 441] on button "Save" at bounding box center [280, 444] width 60 height 28
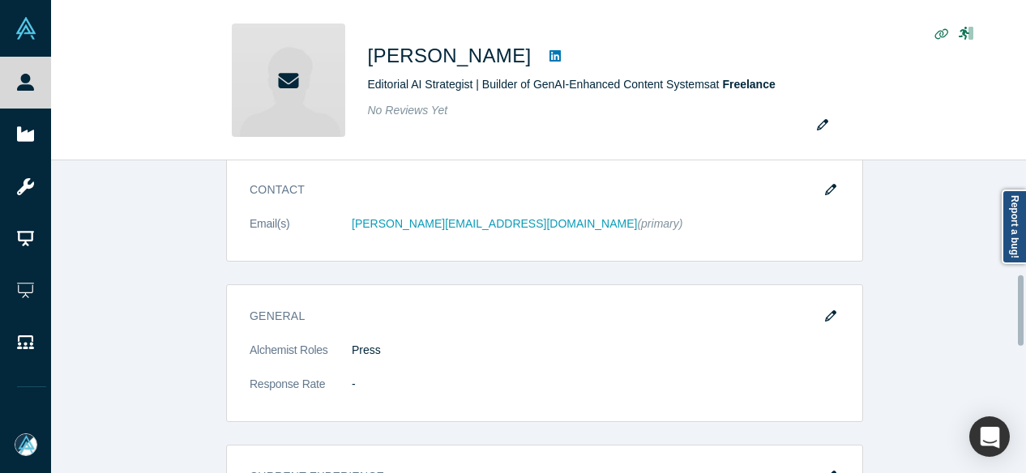
scroll to position [405, 0]
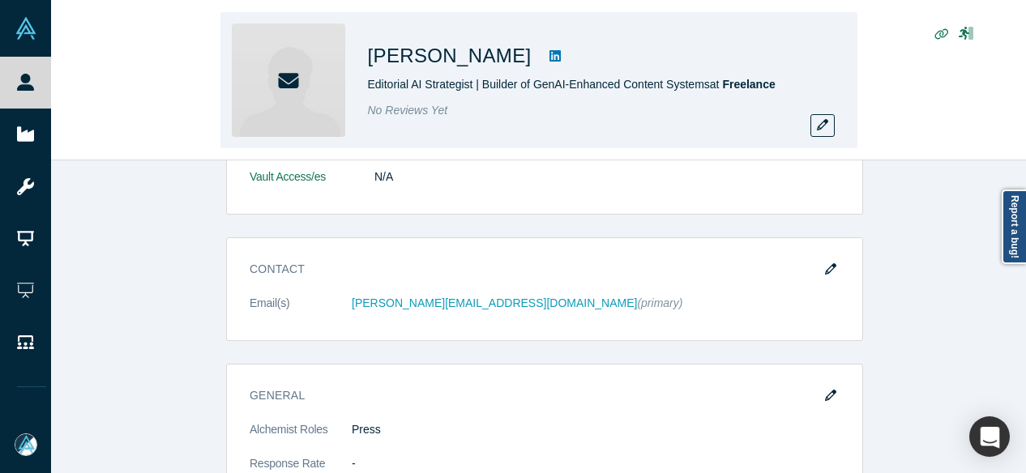
click at [819, 137] on div "Marcus Chan Editorial AI Strategist | Builder of GenAI-Enhanced Content Systems…" at bounding box center [538, 80] width 637 height 136
click at [817, 126] on icon "button" at bounding box center [822, 124] width 11 height 11
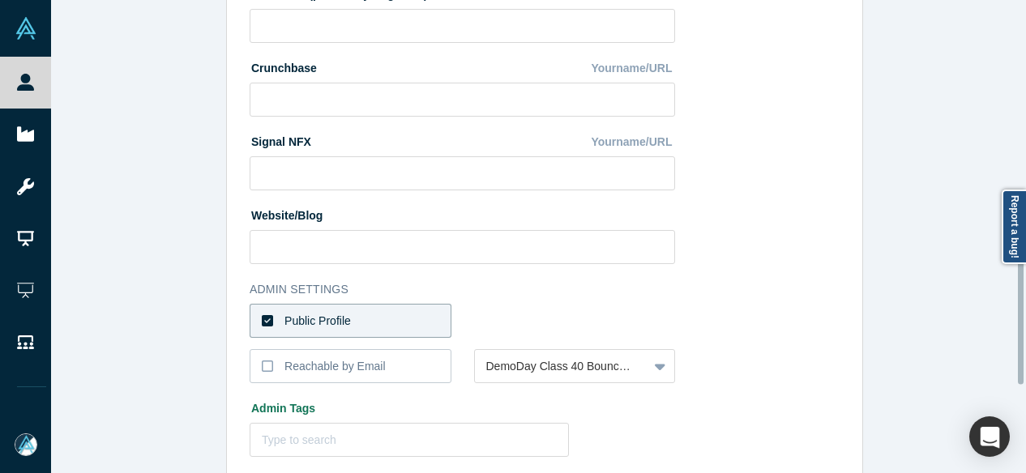
scroll to position [728, 0]
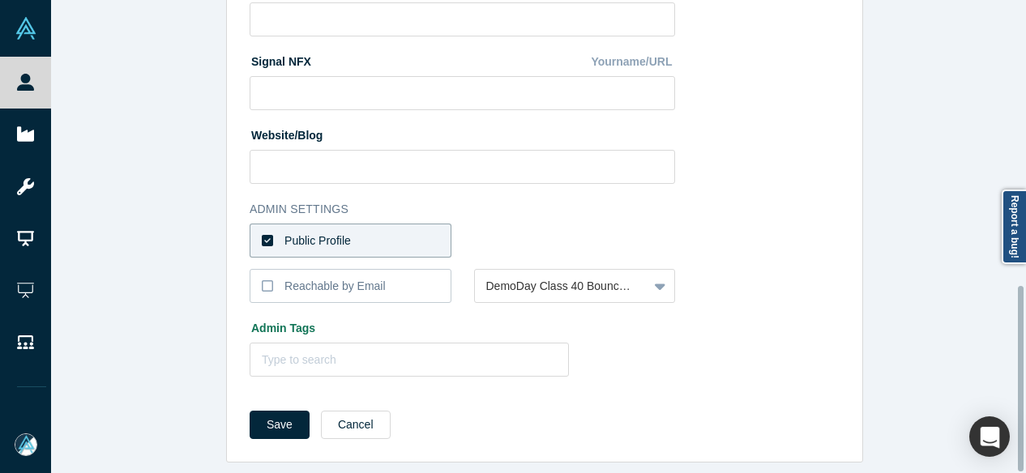
click at [346, 234] on label "Public Profile" at bounding box center [351, 241] width 202 height 34
click at [0, 0] on input "Public Profile" at bounding box center [0, 0] width 0 height 0
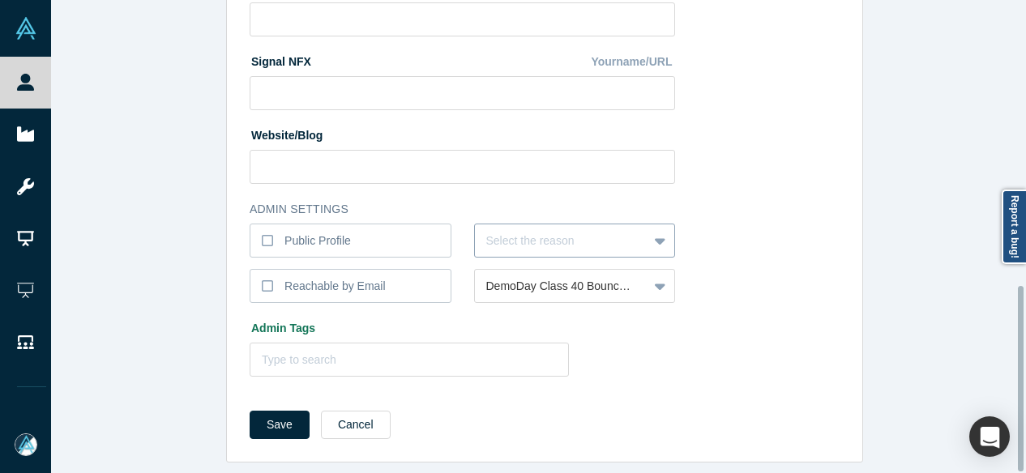
click at [511, 231] on div at bounding box center [561, 241] width 151 height 20
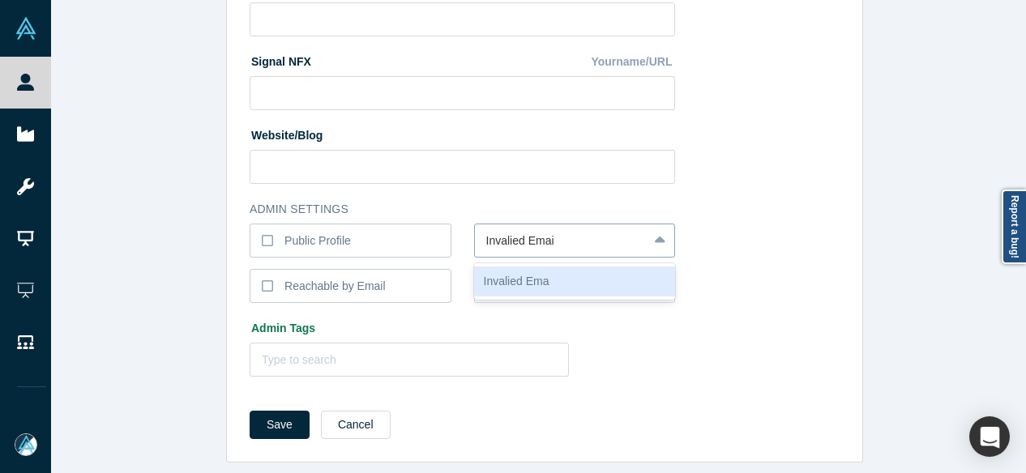
type input "Invalied Email"
click at [535, 267] on div "Invalied Email" at bounding box center [575, 282] width 202 height 30
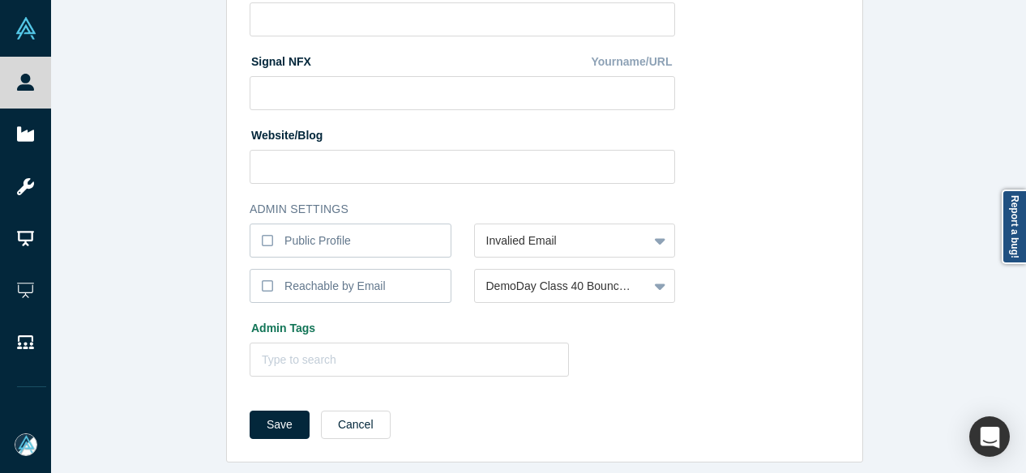
click at [523, 232] on div at bounding box center [561, 241] width 151 height 20
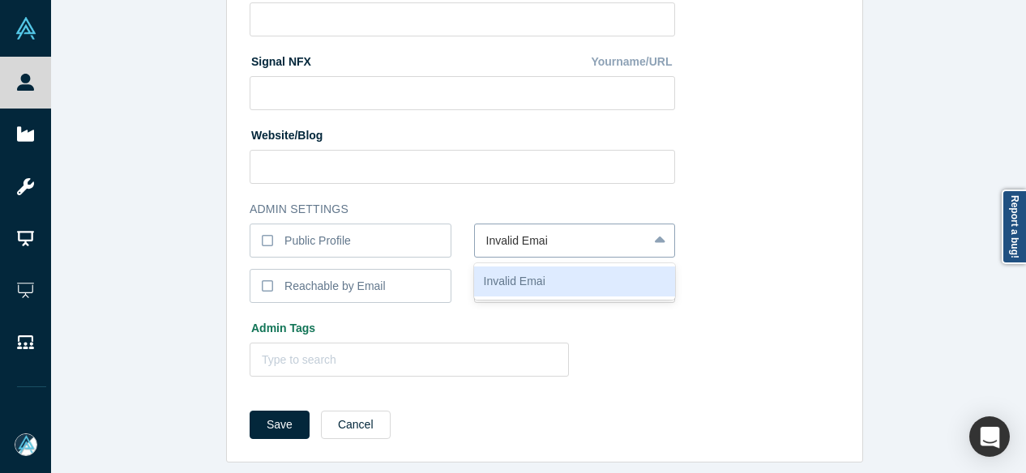
type input "Invalid Email"
click at [532, 280] on div "Invalid Email" at bounding box center [575, 282] width 202 height 30
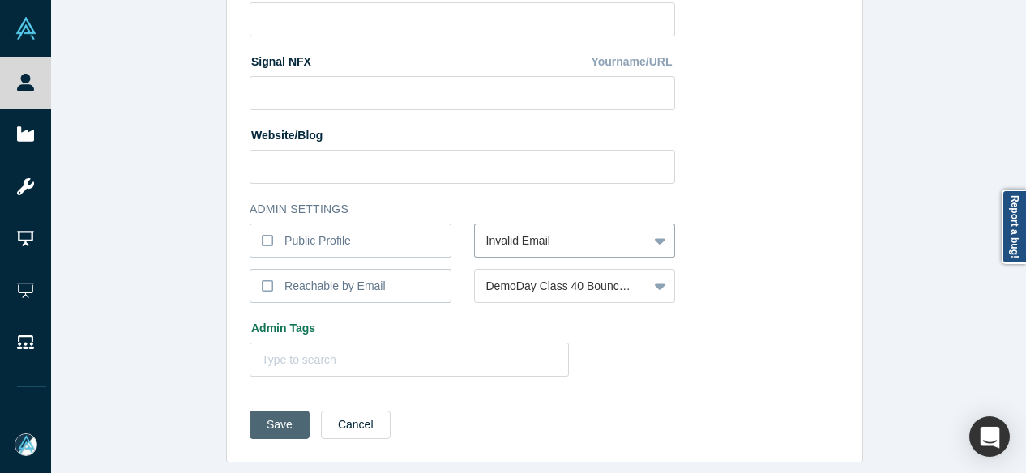
click at [256, 417] on button "Save" at bounding box center [280, 425] width 60 height 28
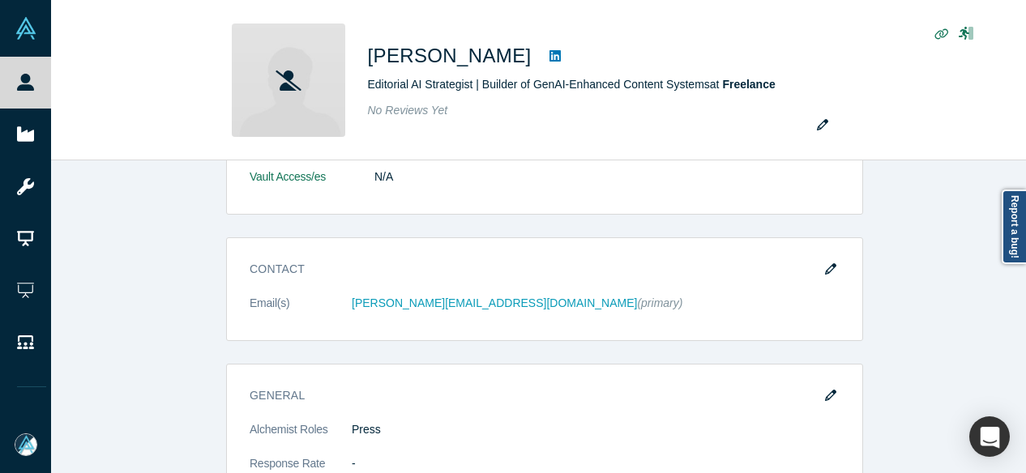
scroll to position [0, 0]
